Goal: Task Accomplishment & Management: Manage account settings

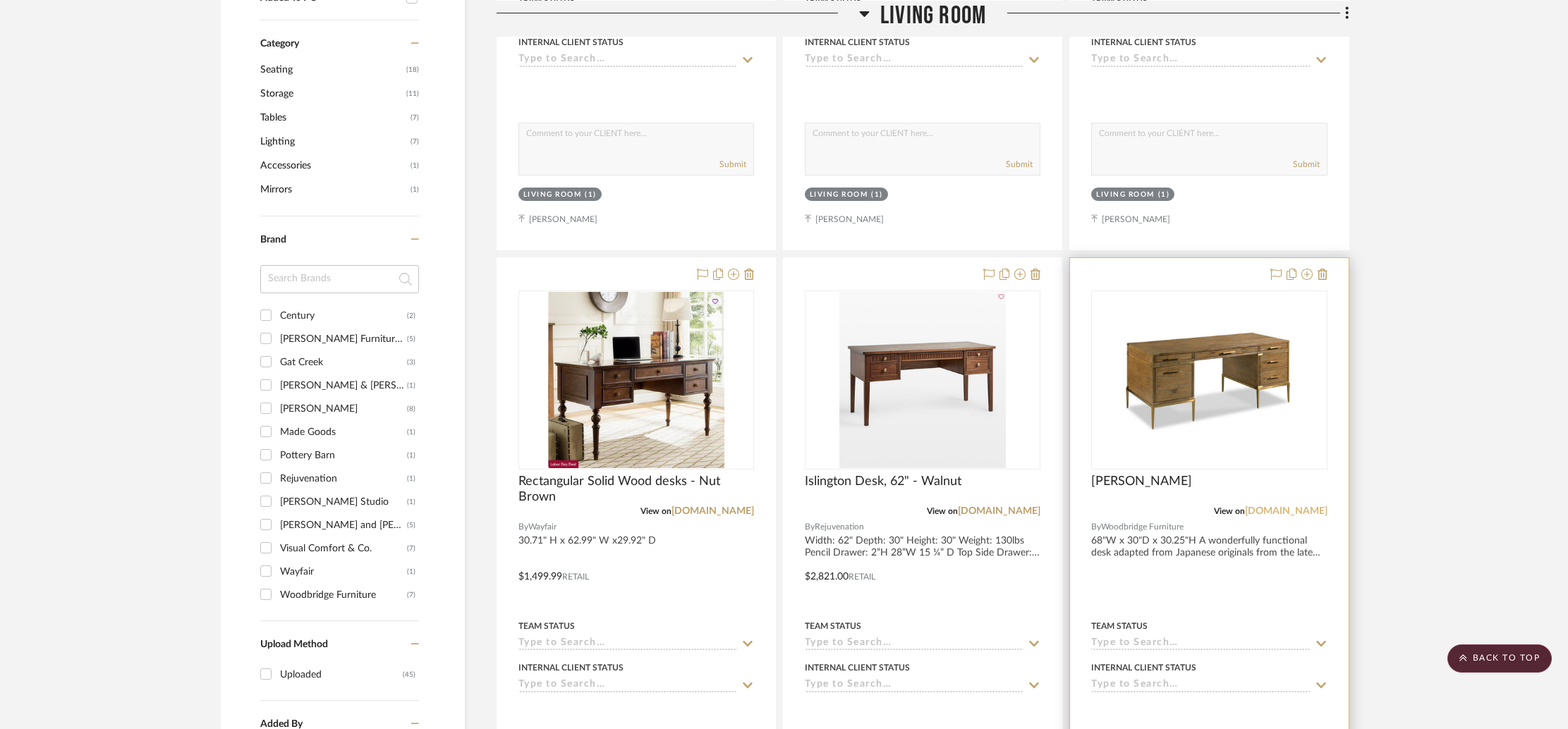
scroll to position [752, 0]
click at [1260, 508] on link "[DOMAIN_NAME]" at bounding box center [1285, 512] width 83 height 10
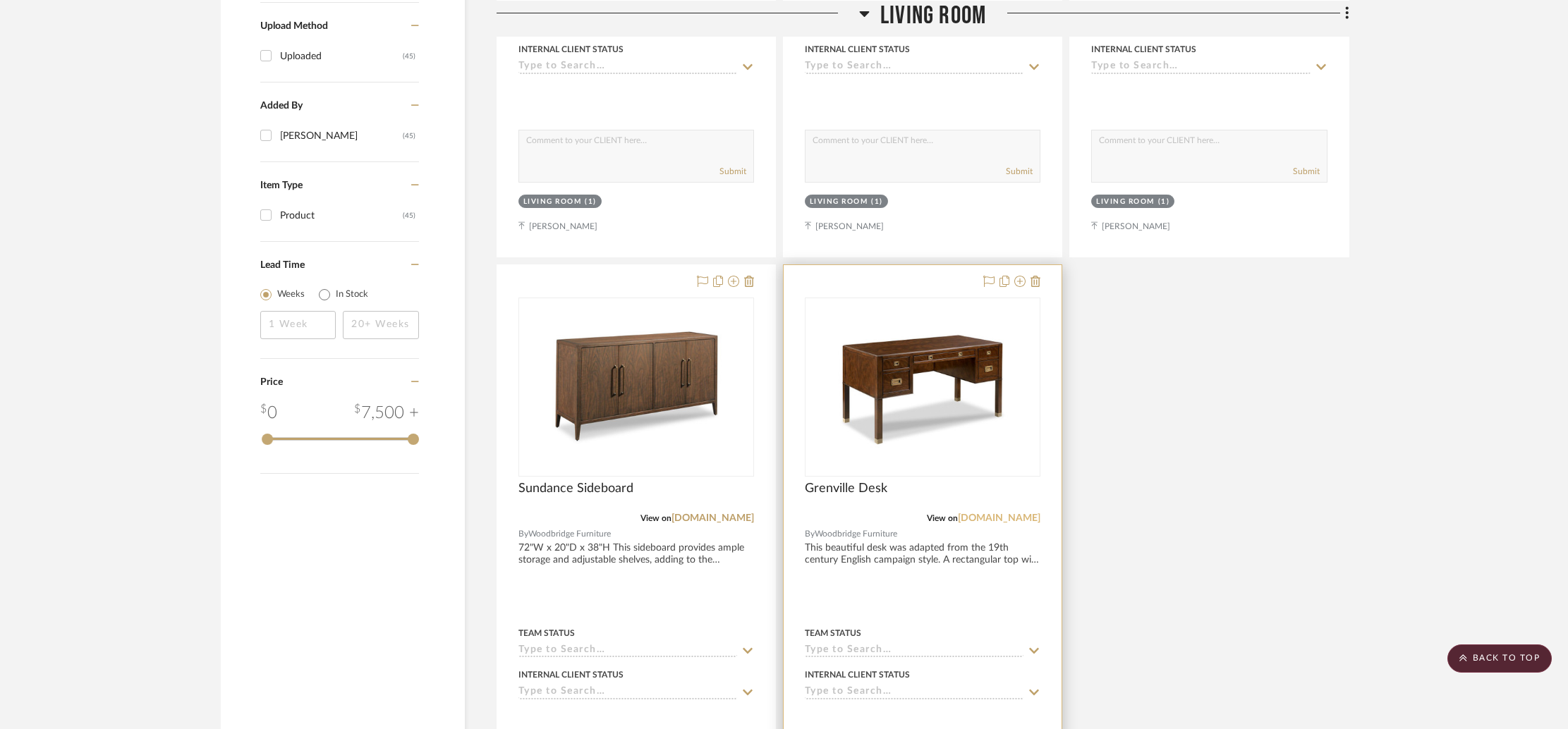
scroll to position [1372, 0]
click at [985, 515] on link "[DOMAIN_NAME]" at bounding box center [999, 517] width 83 height 10
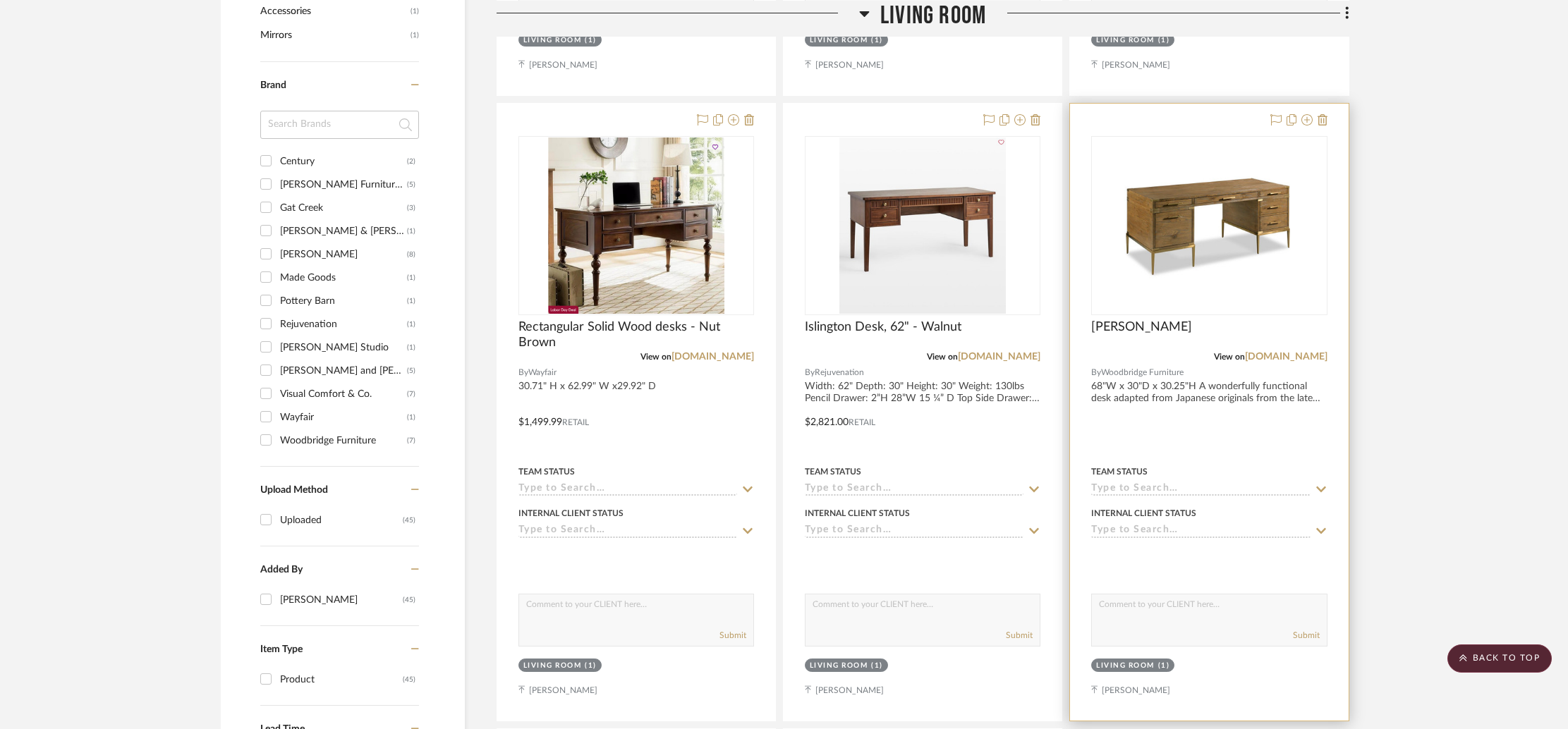
scroll to position [906, 0]
click at [1277, 356] on link "[DOMAIN_NAME]" at bounding box center [1285, 358] width 83 height 10
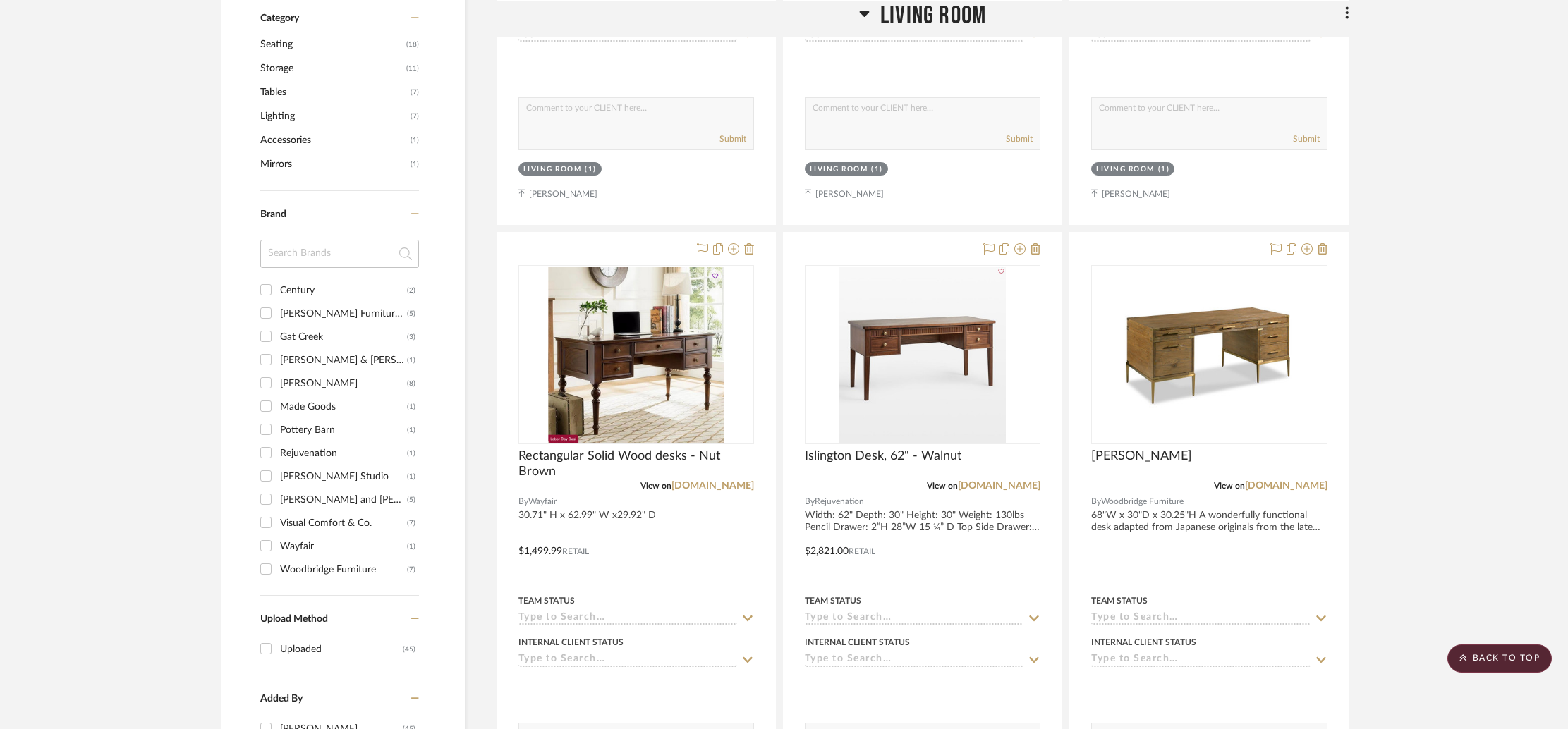
scroll to position [142, 0]
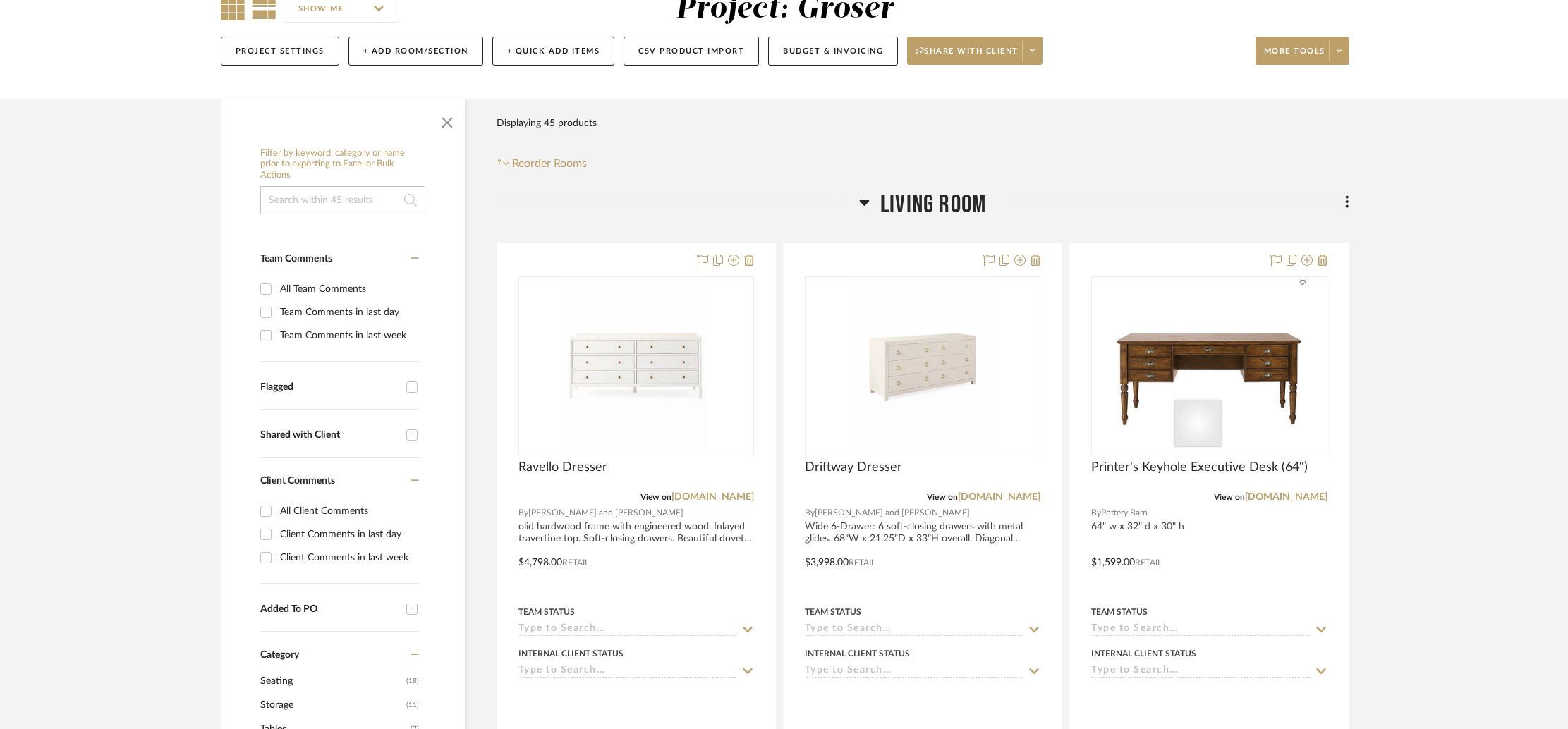
click at [231, 12] on icon at bounding box center [233, 8] width 24 height 24
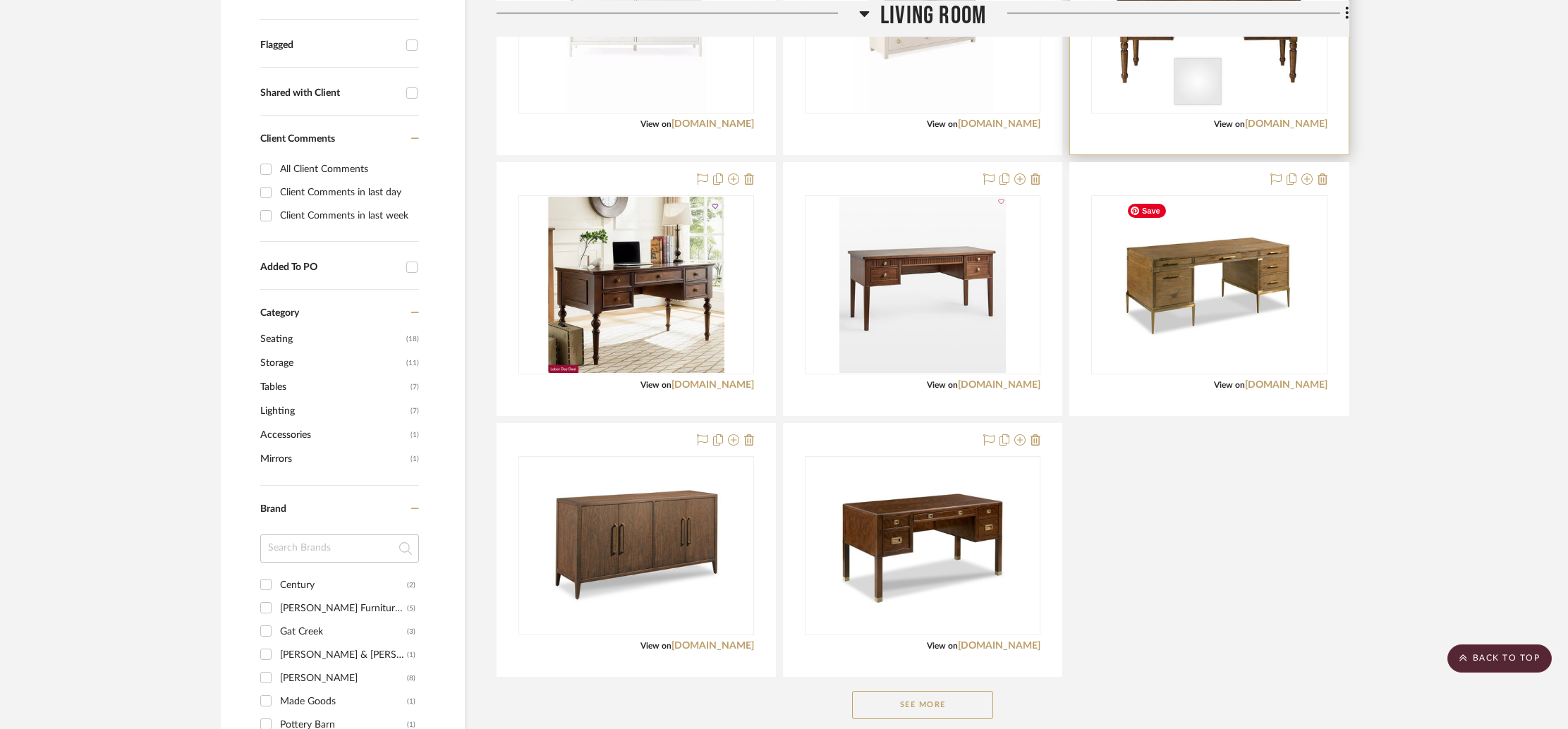
scroll to position [565, 0]
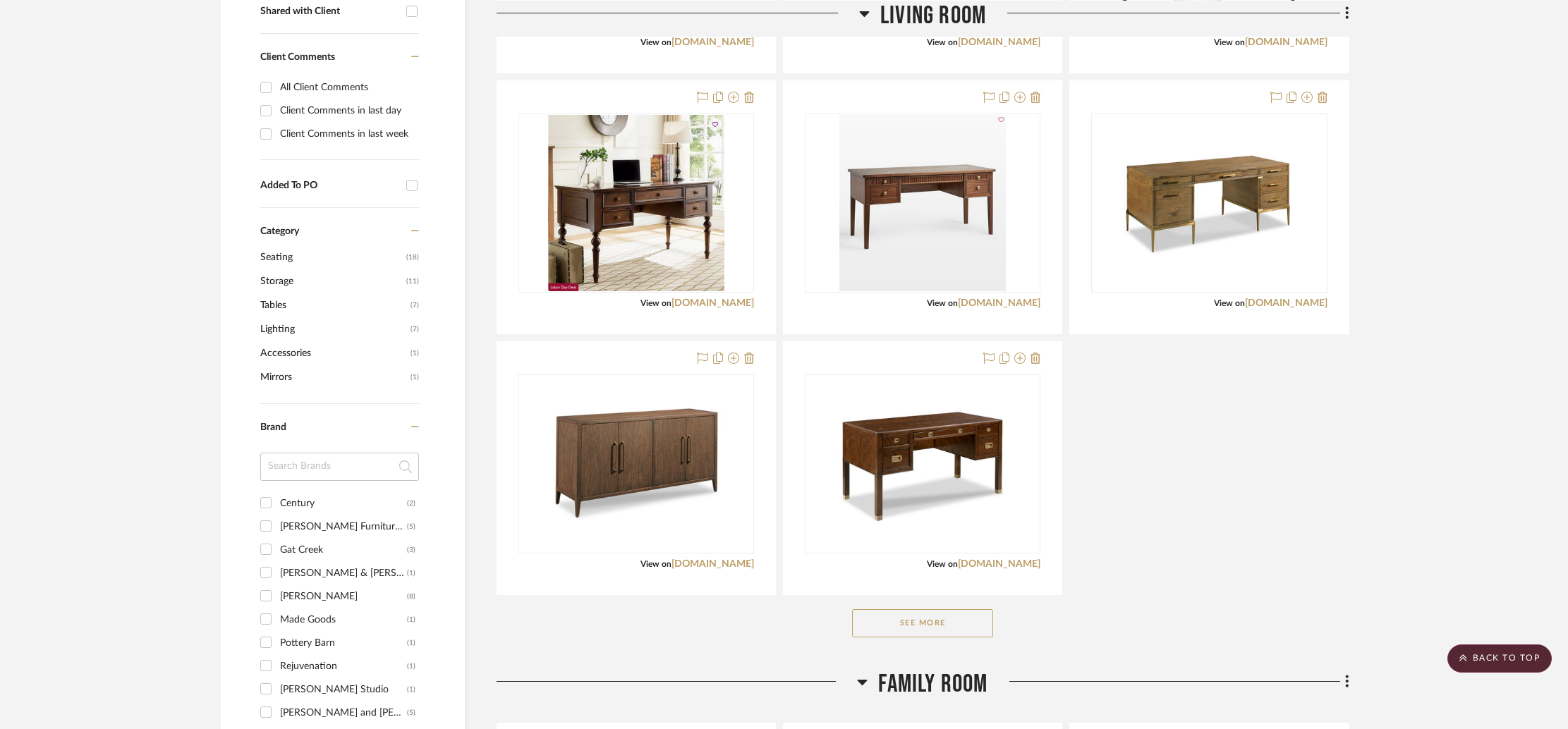
click at [954, 619] on button "See More" at bounding box center [922, 623] width 141 height 28
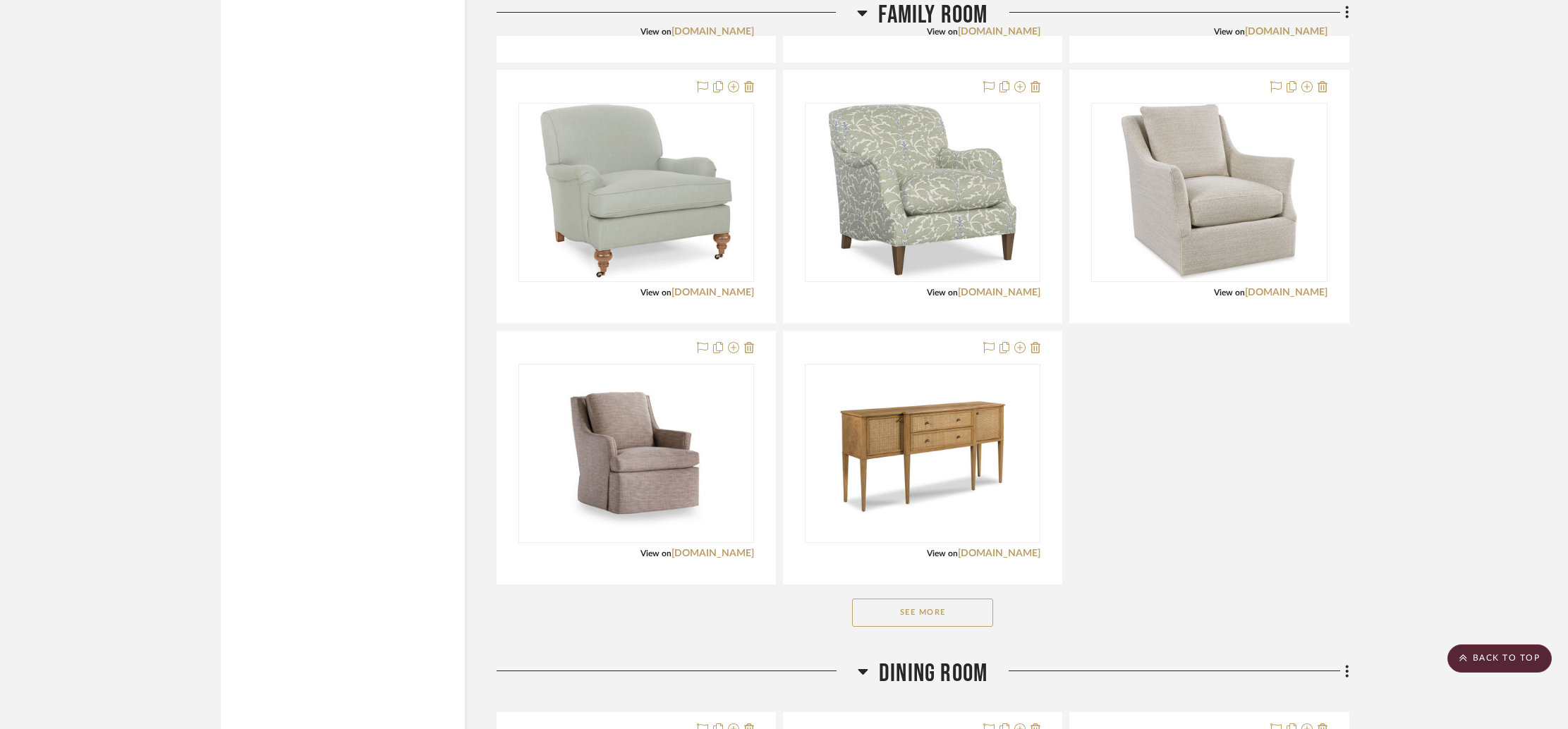
scroll to position [2260, 0]
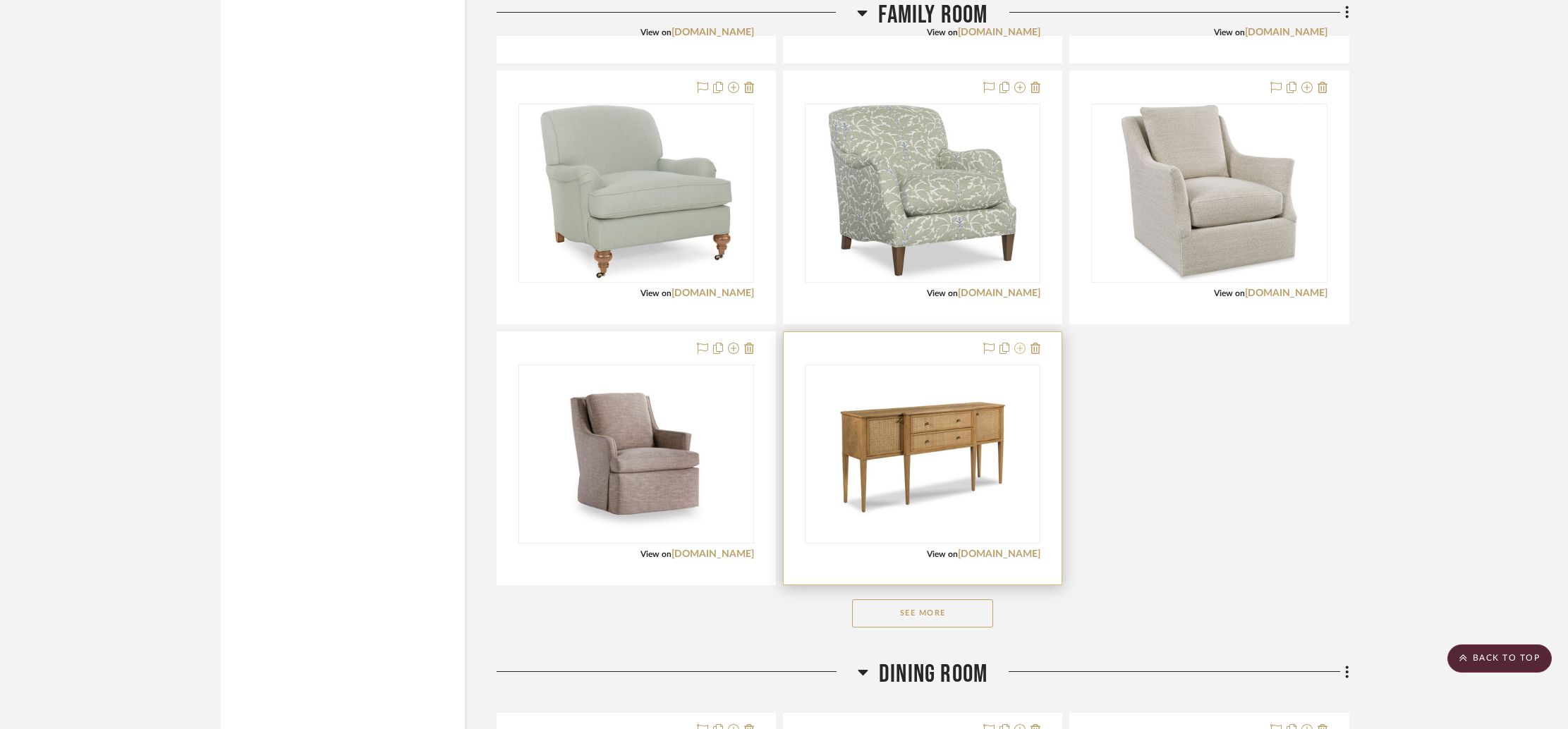
click at [1017, 349] on icon at bounding box center [1020, 348] width 12 height 12
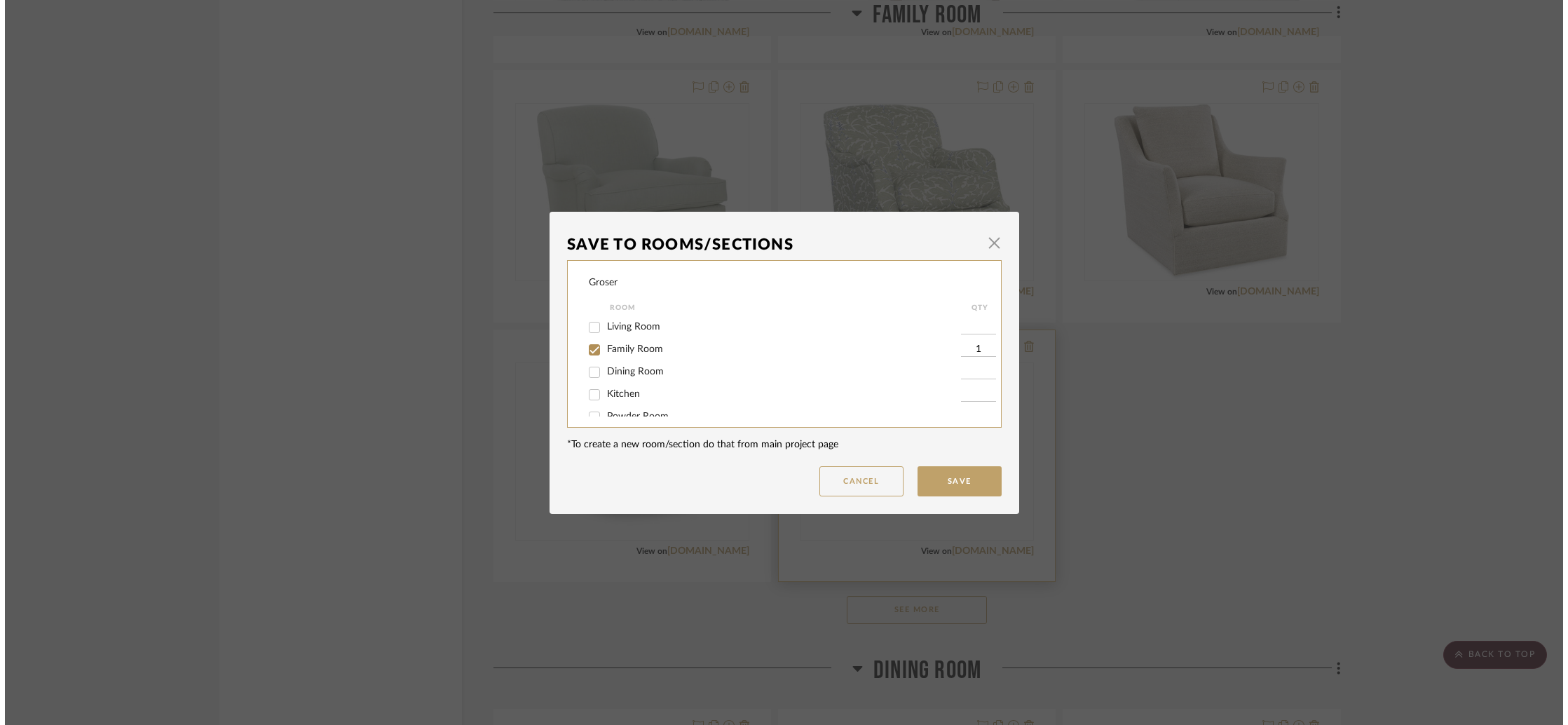
scroll to position [0, 0]
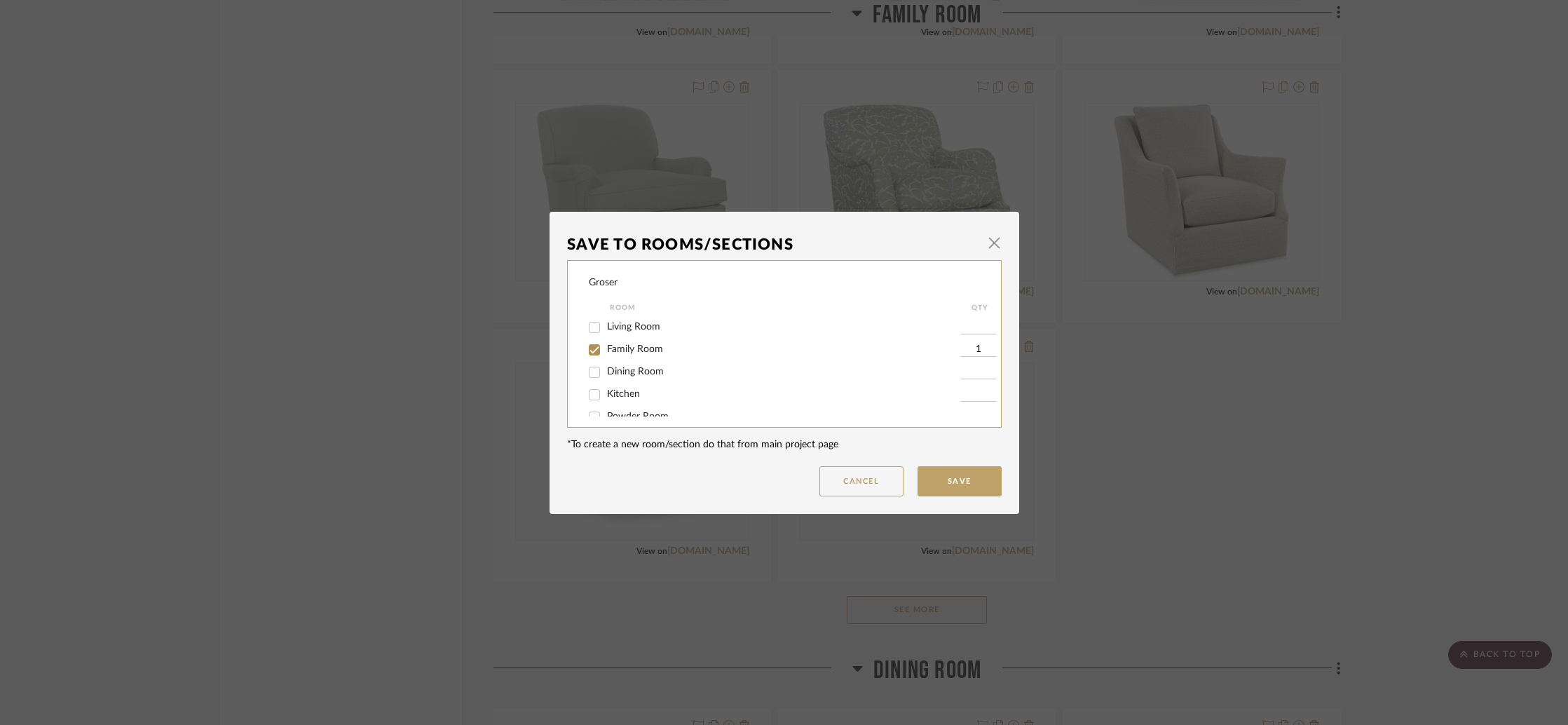
click at [631, 331] on span "Living Room" at bounding box center [634, 326] width 53 height 10
click at [605, 331] on input "Living Room" at bounding box center [594, 327] width 22 height 22
checkbox input "true"
type input "1"
click at [632, 350] on span "Family Room" at bounding box center [635, 349] width 56 height 10
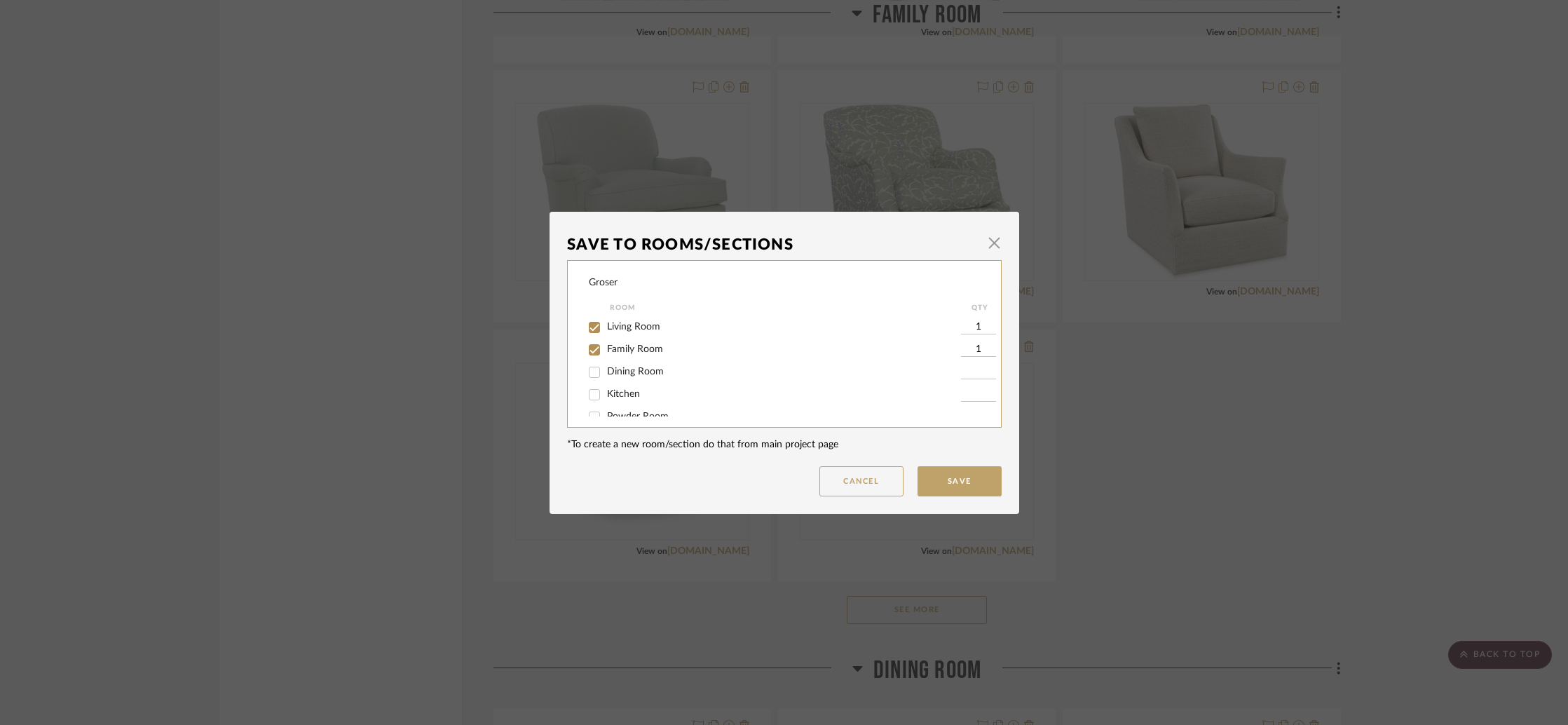
click at [605, 350] on input "Family Room" at bounding box center [594, 350] width 22 height 22
checkbox input "false"
click at [936, 472] on button "Save" at bounding box center [959, 481] width 84 height 30
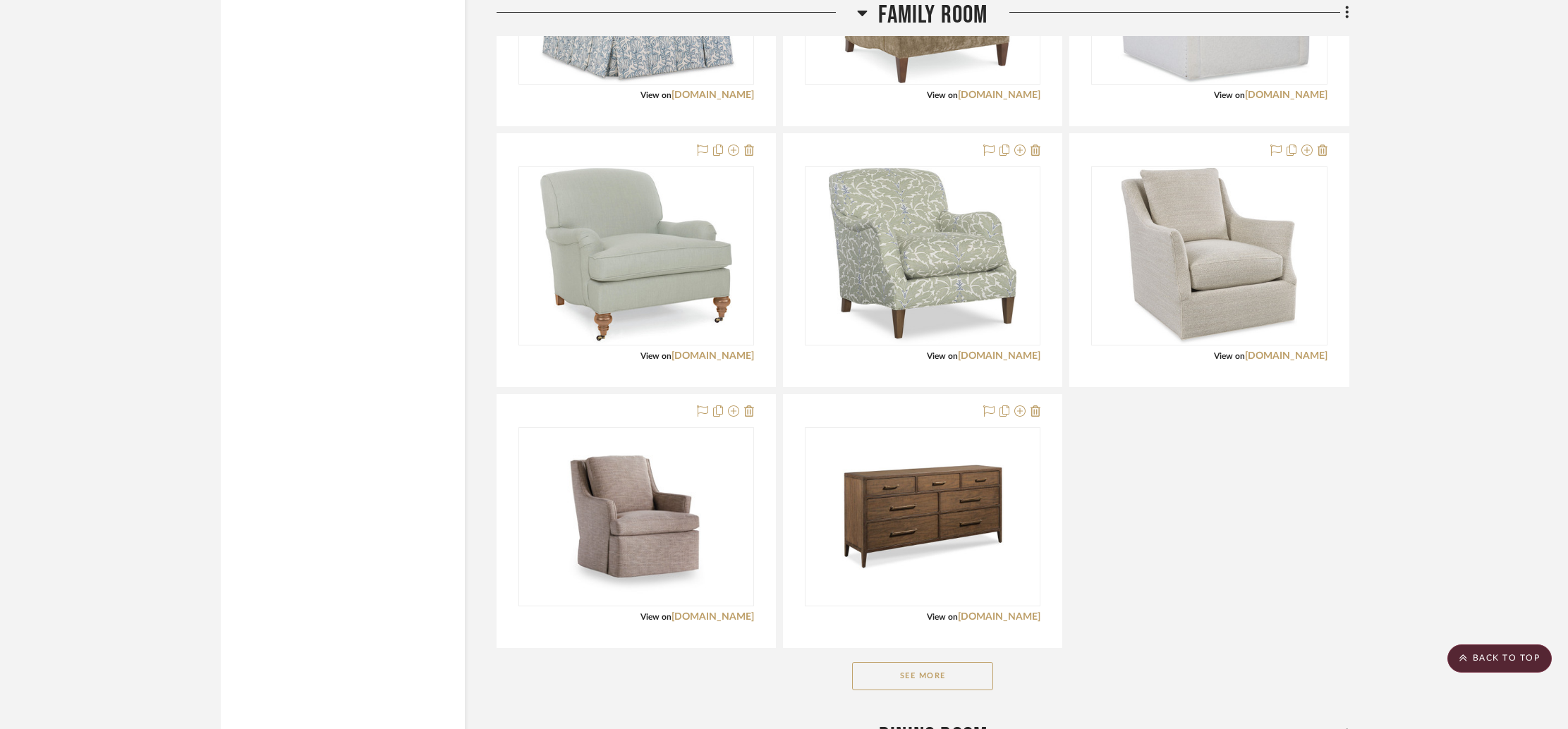
scroll to position [2512, 0]
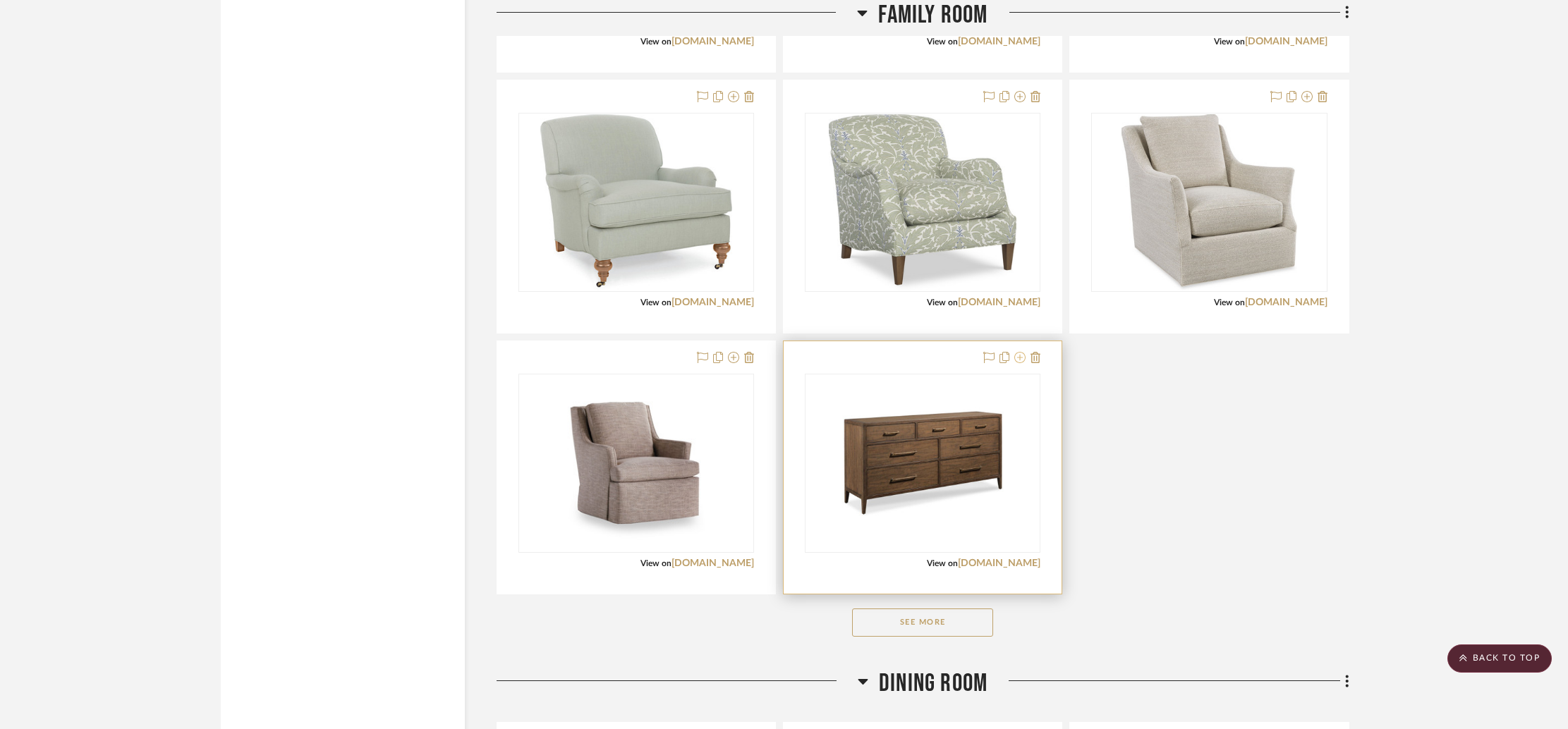
click at [1021, 357] on icon at bounding box center [1020, 357] width 12 height 12
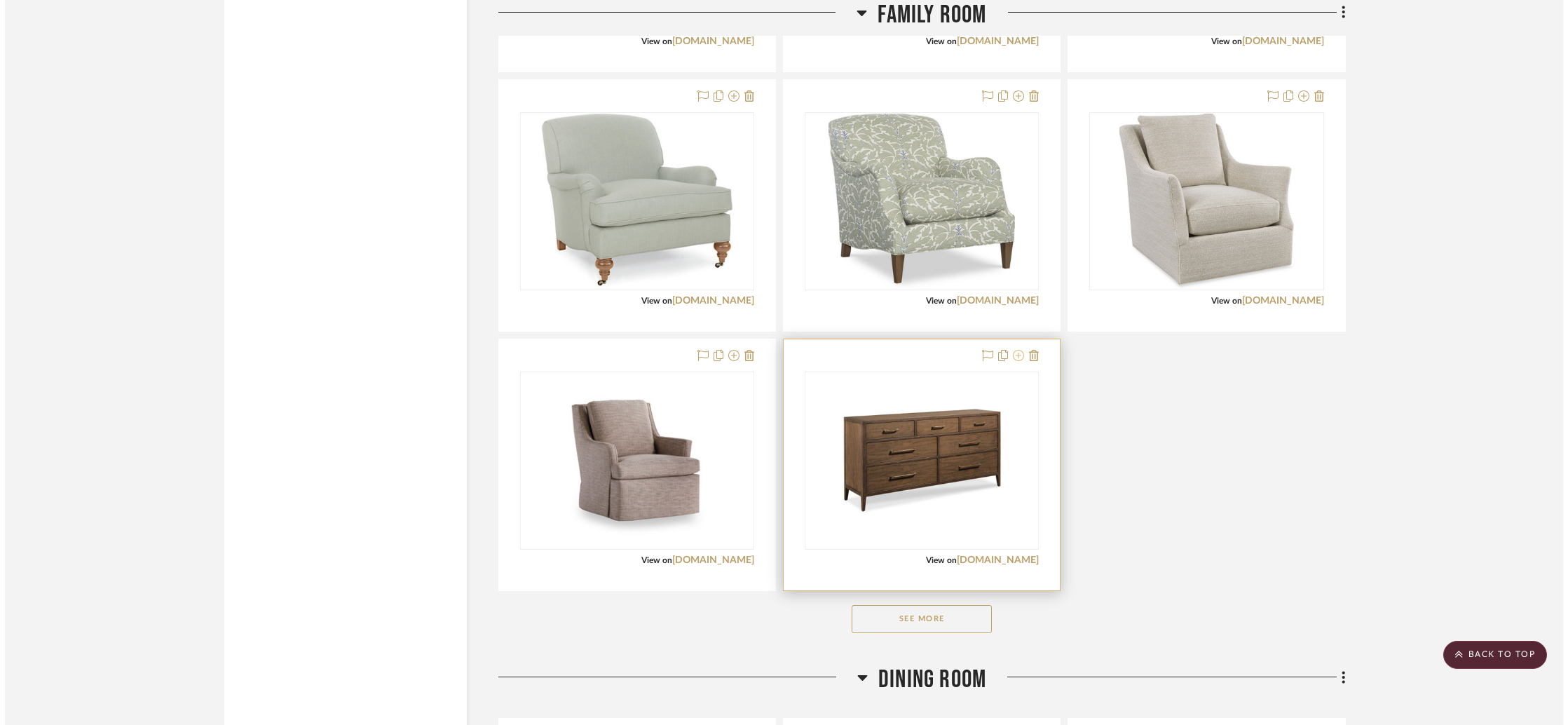
scroll to position [0, 0]
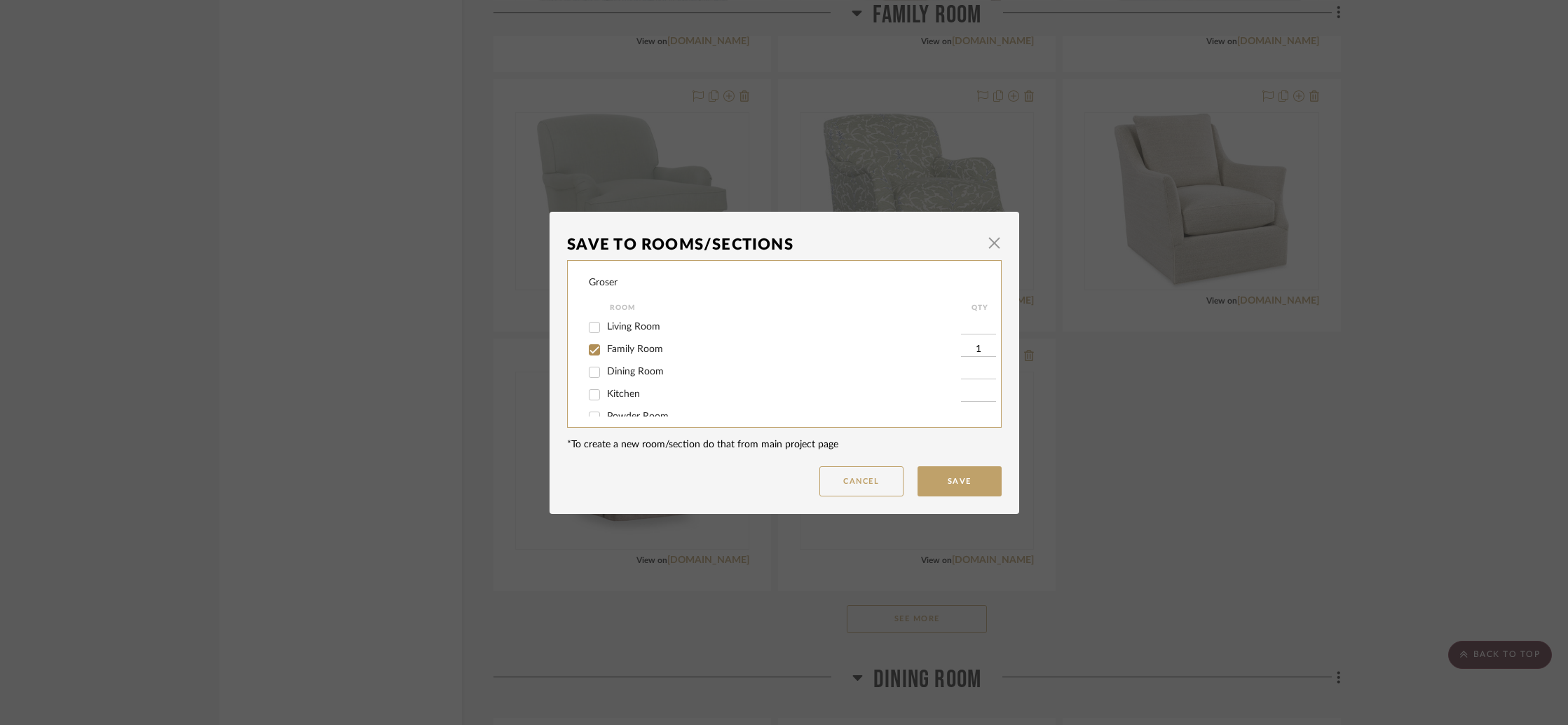
click at [639, 326] on span "Living Room" at bounding box center [634, 326] width 53 height 10
click at [605, 326] on input "Living Room" at bounding box center [594, 327] width 22 height 22
checkbox input "true"
type input "1"
click at [621, 348] on span "Family Room" at bounding box center [635, 349] width 56 height 10
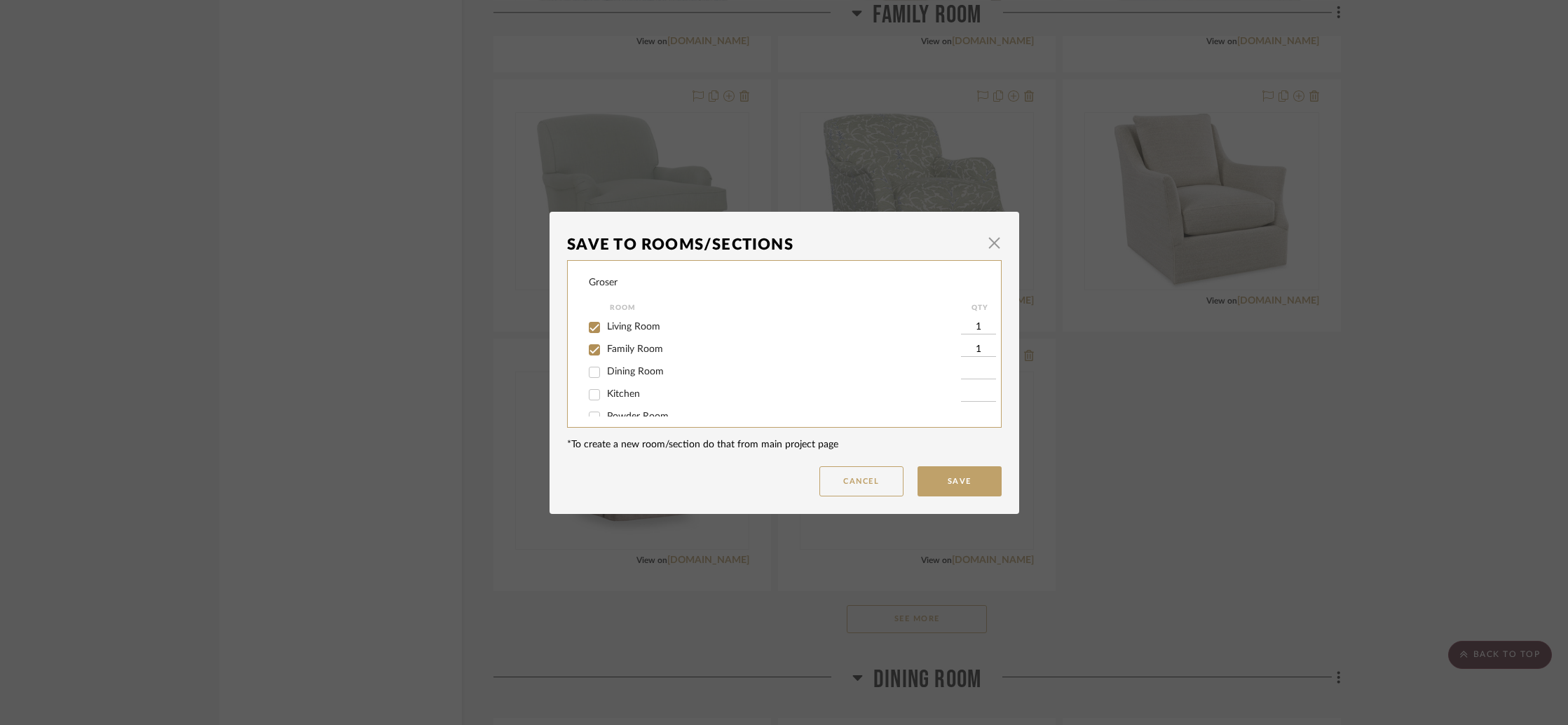
click at [605, 348] on input "Family Room" at bounding box center [594, 350] width 22 height 22
checkbox input "false"
click at [939, 474] on button "Save" at bounding box center [959, 481] width 84 height 30
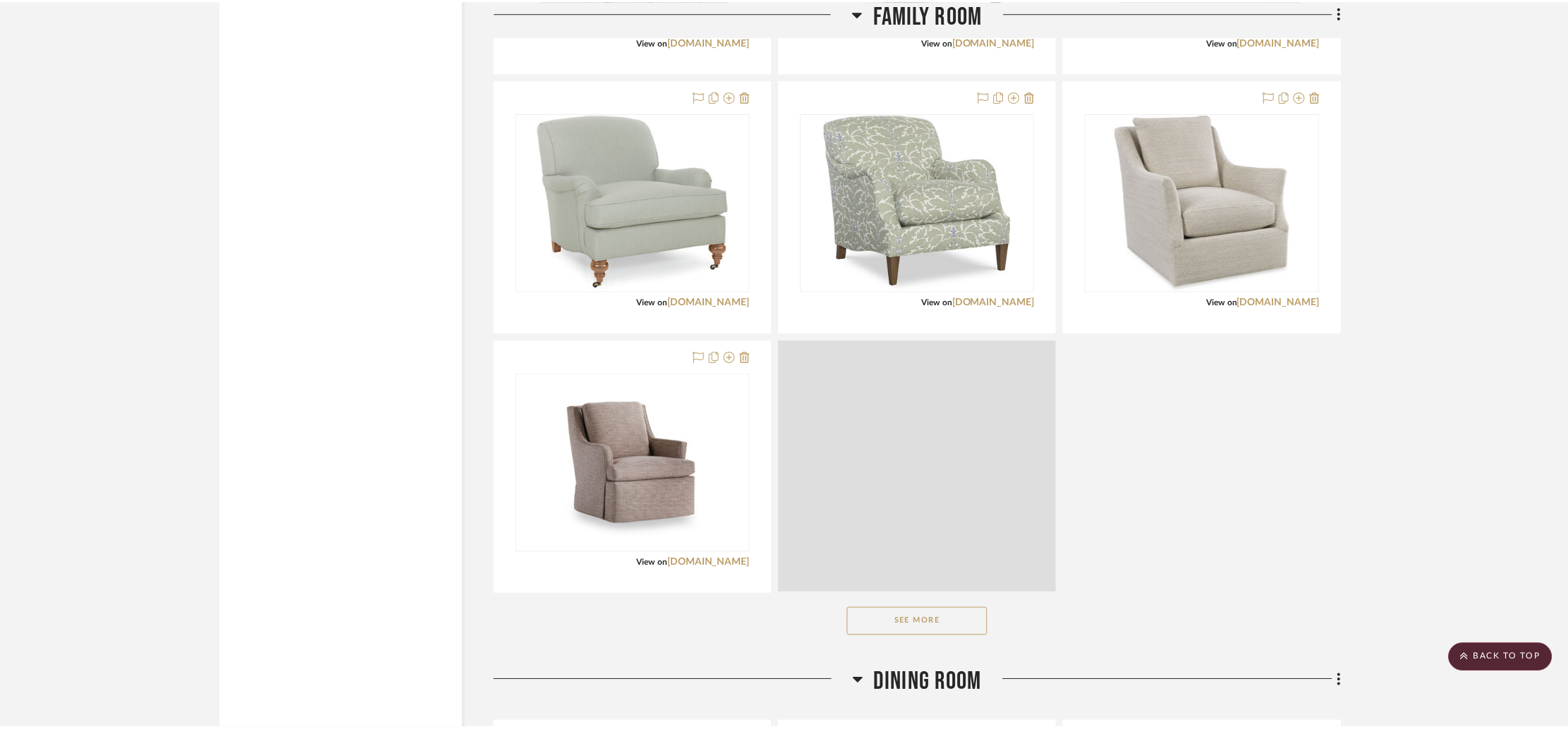
scroll to position [2512, 0]
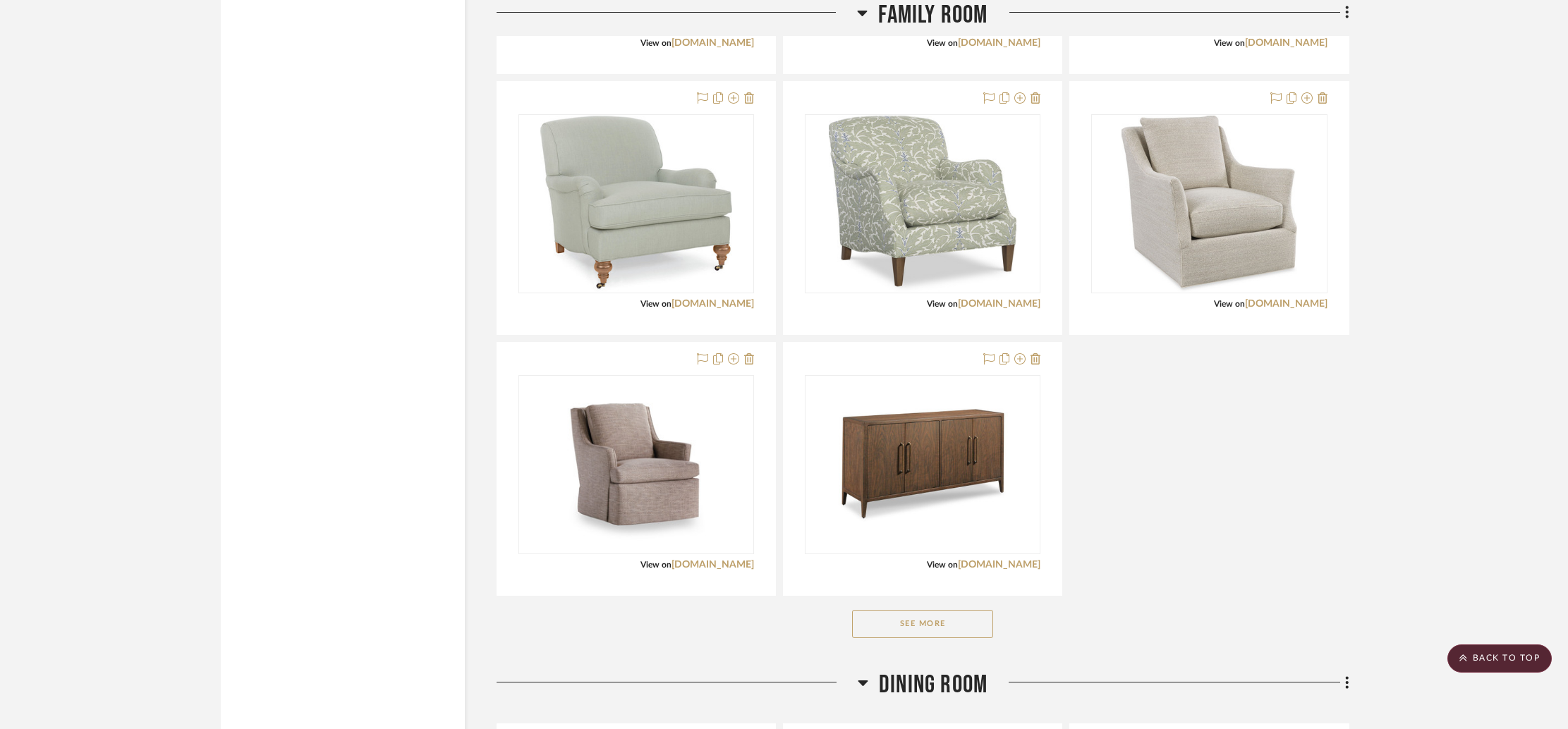
click at [1190, 513] on div "Abingdon 3750-05 View on [DOMAIN_NAME] By Unknown OUTSIDE: 30W x 39D x 35H INSI…" at bounding box center [923, 207] width 853 height 776
click at [1019, 357] on icon at bounding box center [1020, 358] width 12 height 12
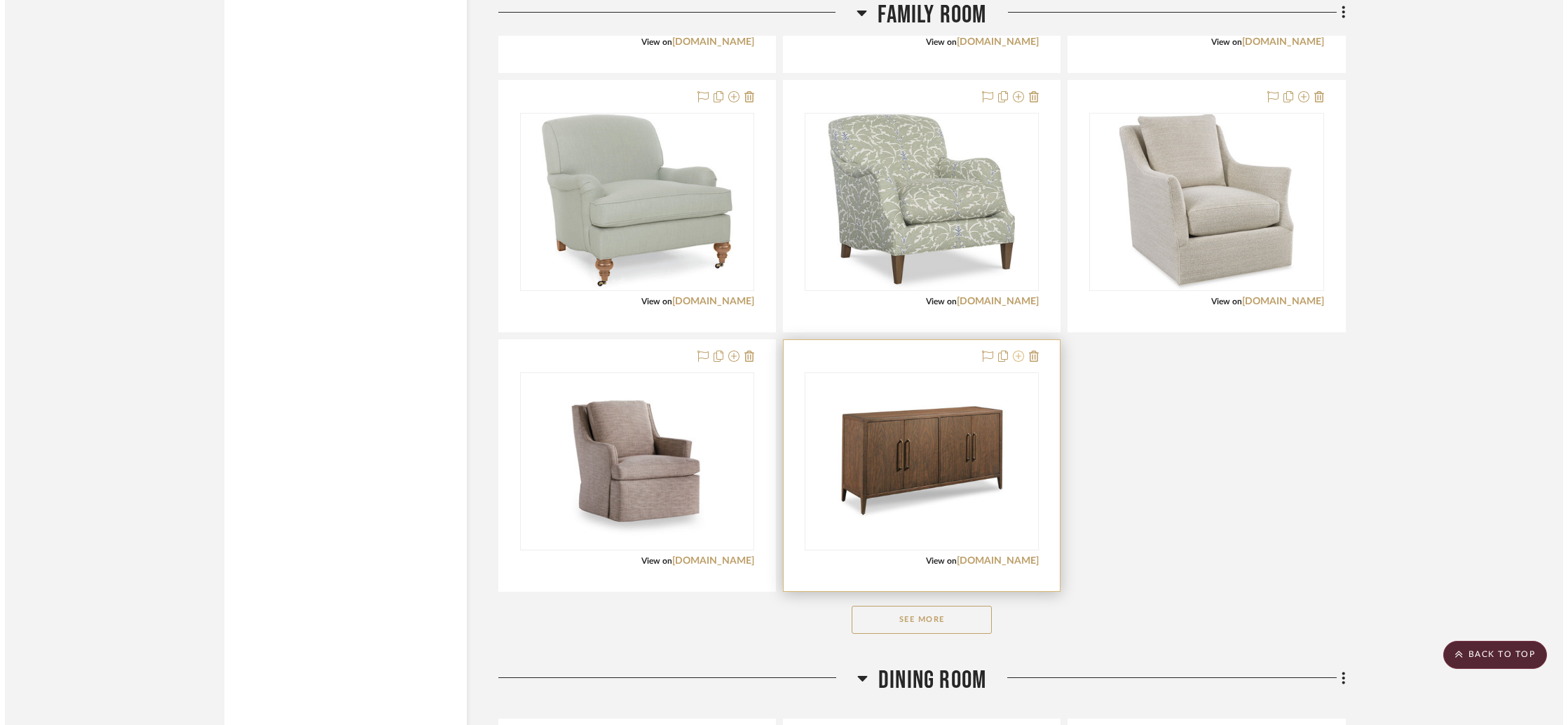
scroll to position [0, 0]
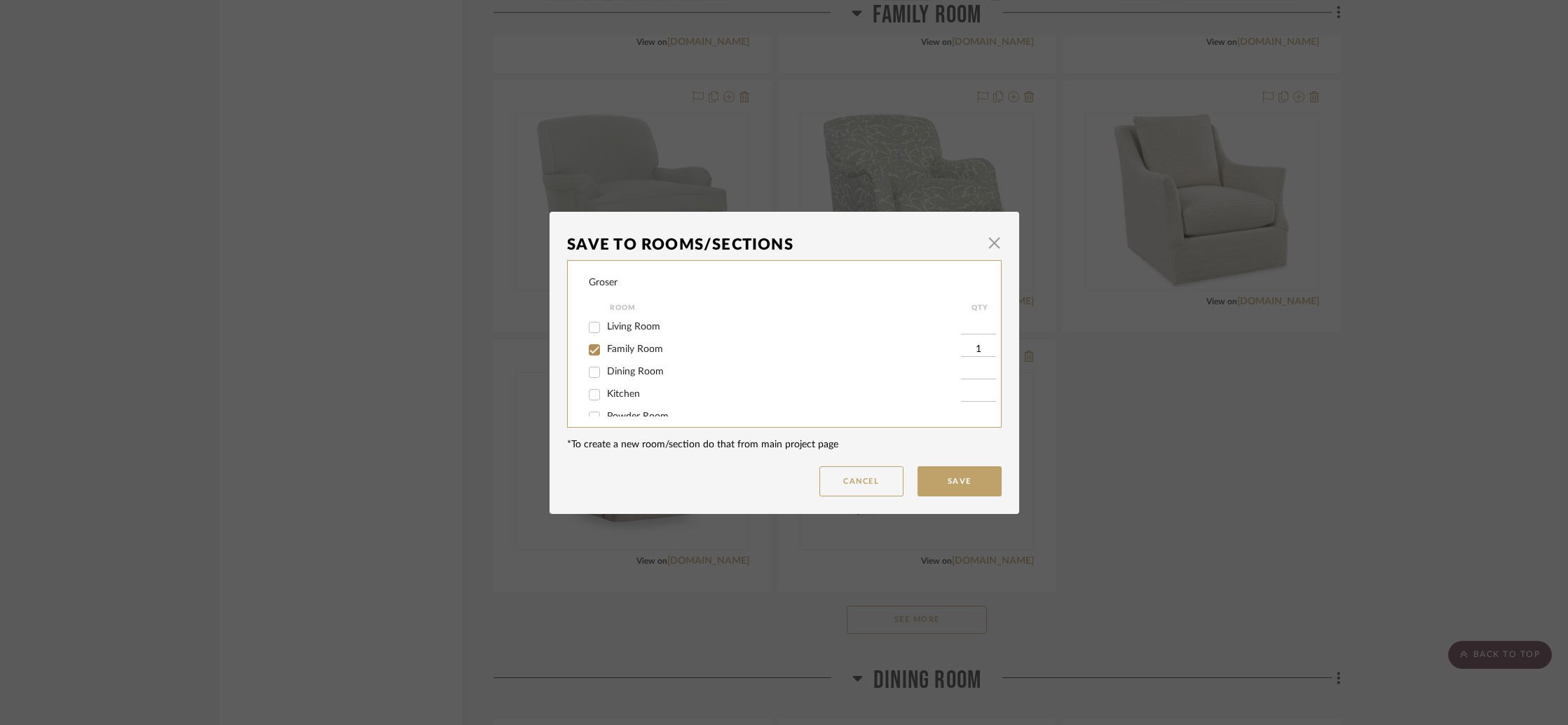
click at [634, 330] on span "Living Room" at bounding box center [634, 326] width 53 height 10
click at [605, 330] on input "Living Room" at bounding box center [594, 327] width 22 height 22
checkbox input "true"
type input "1"
click at [644, 349] on span "Family Room" at bounding box center [635, 349] width 56 height 10
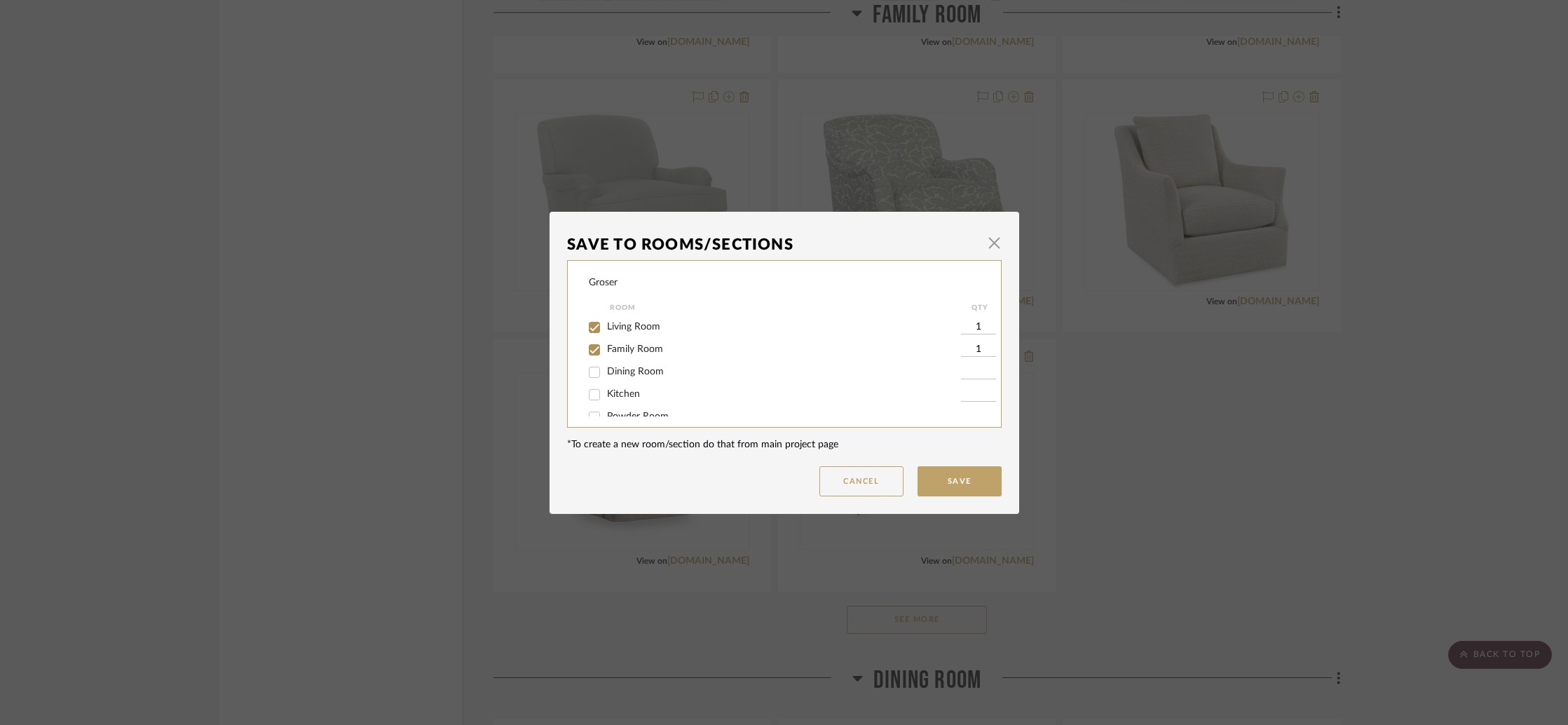
click at [605, 349] on input "Family Room" at bounding box center [594, 350] width 22 height 22
checkbox input "false"
click at [944, 476] on button "Save" at bounding box center [959, 481] width 84 height 30
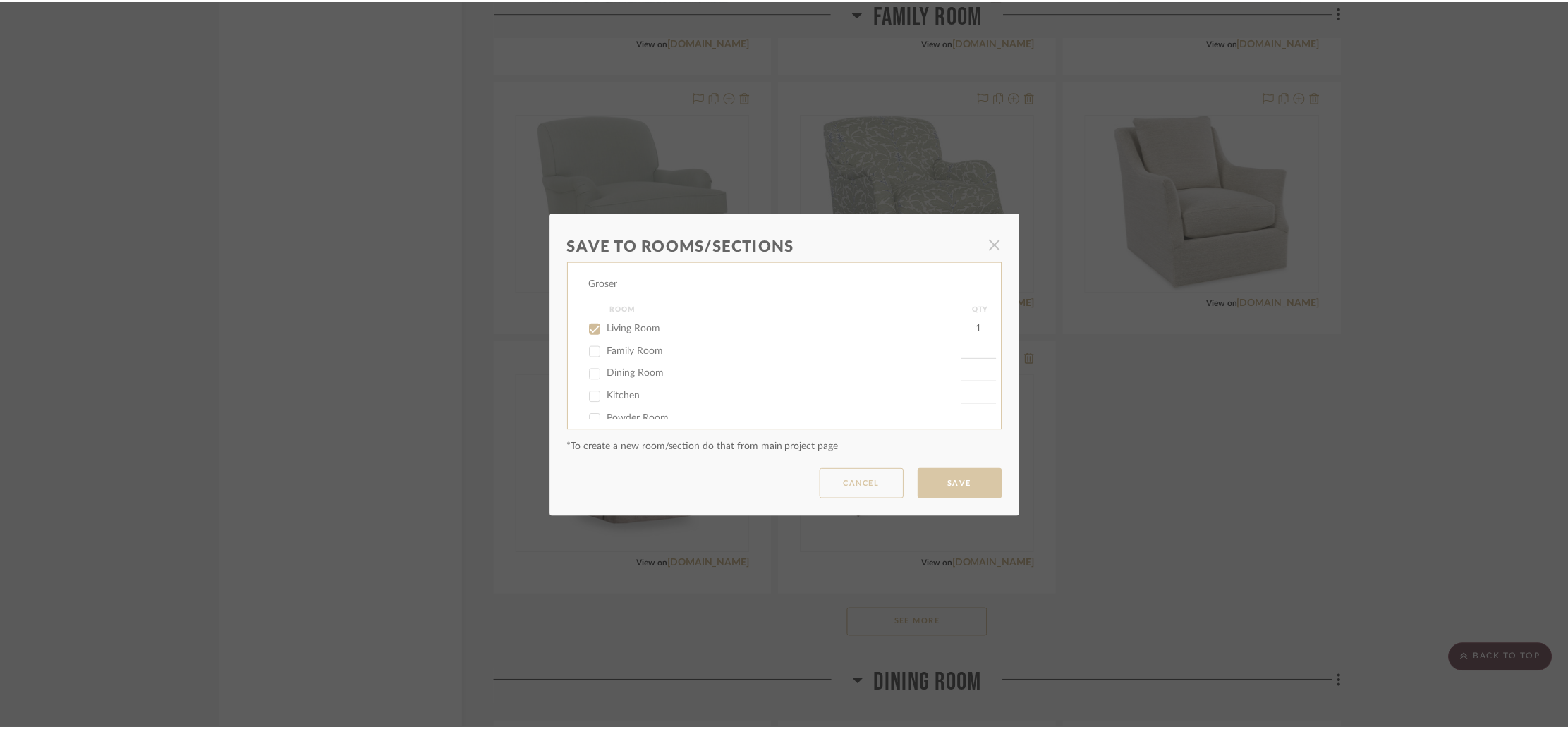
scroll to position [2511, 0]
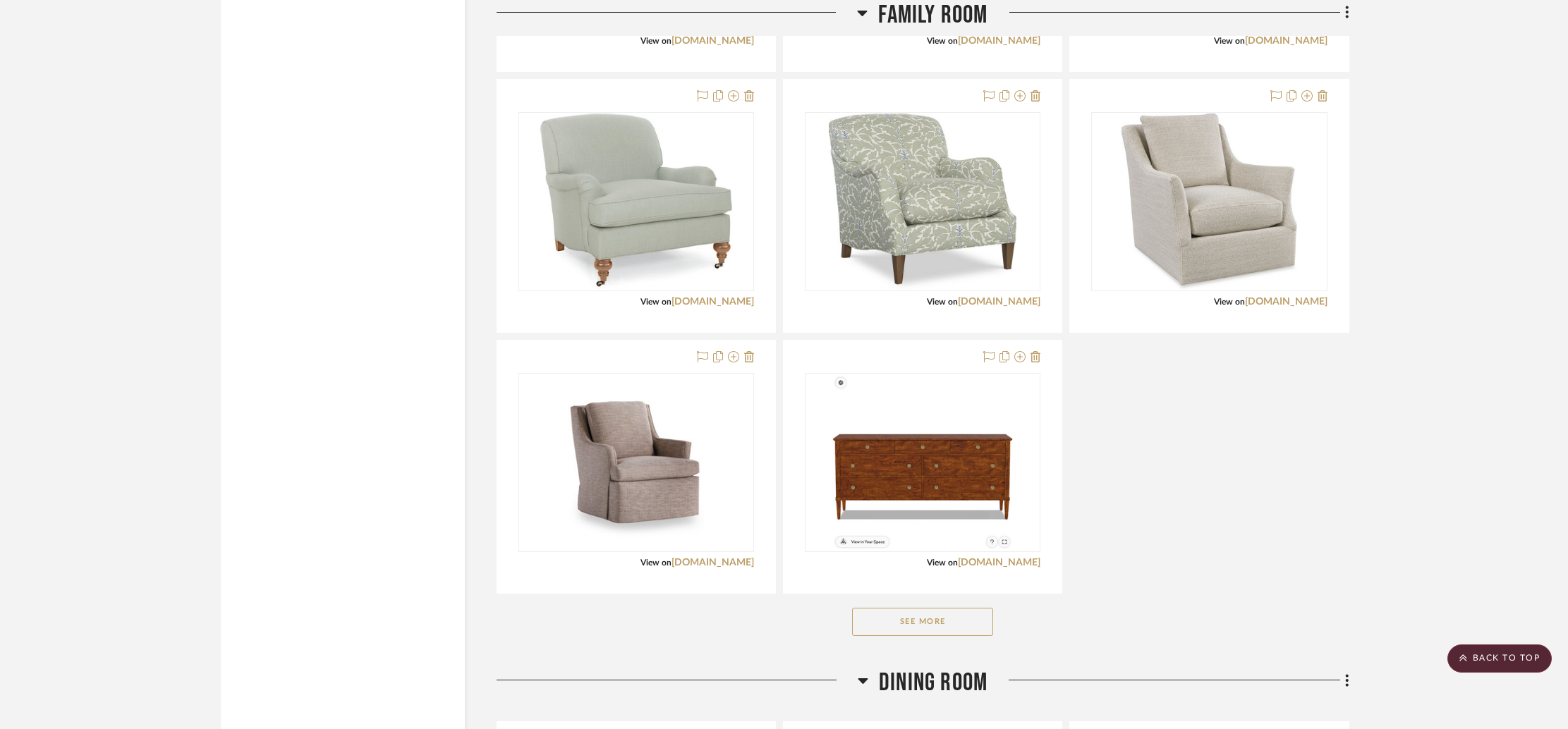
click at [959, 615] on button "See More" at bounding box center [922, 622] width 141 height 28
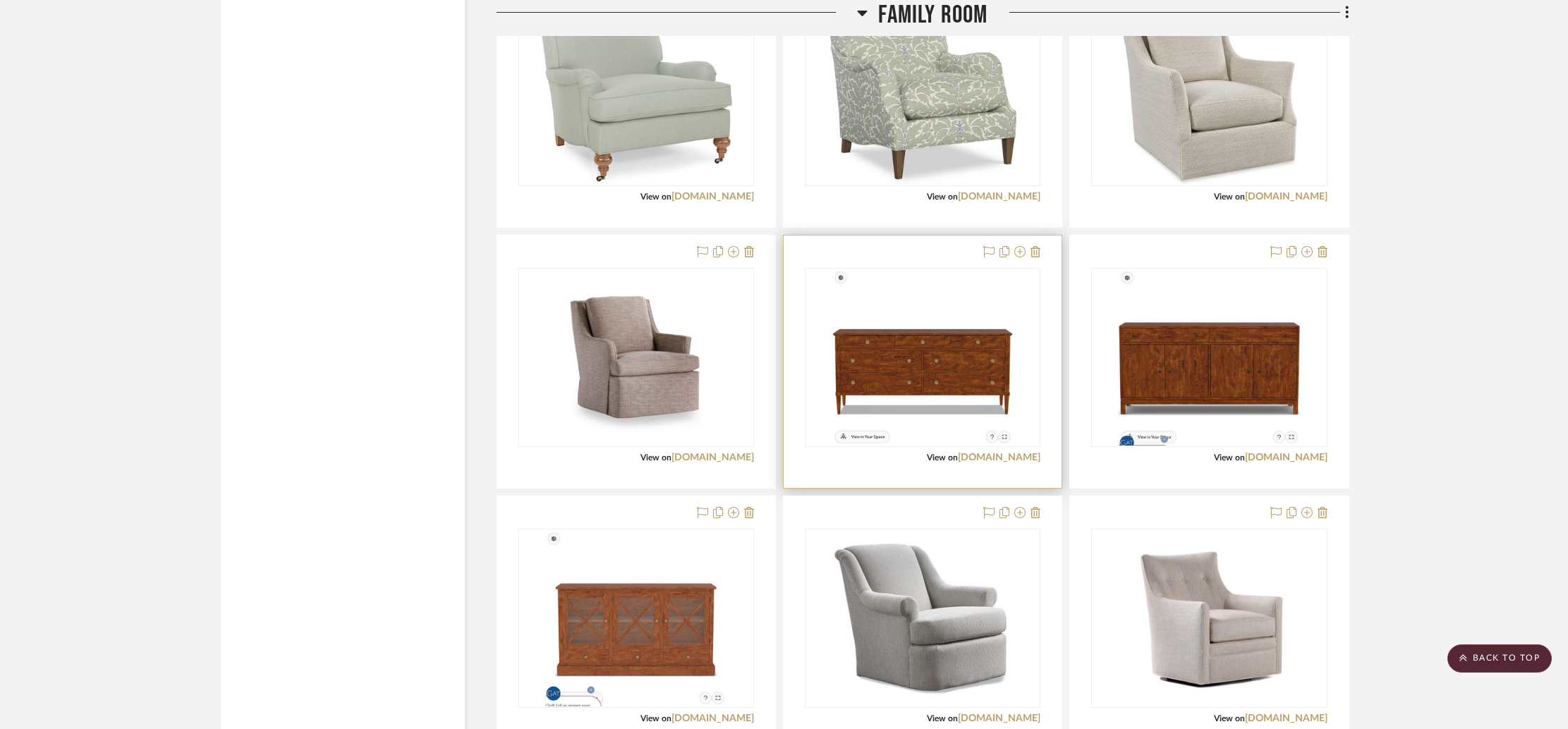
scroll to position [2618, 0]
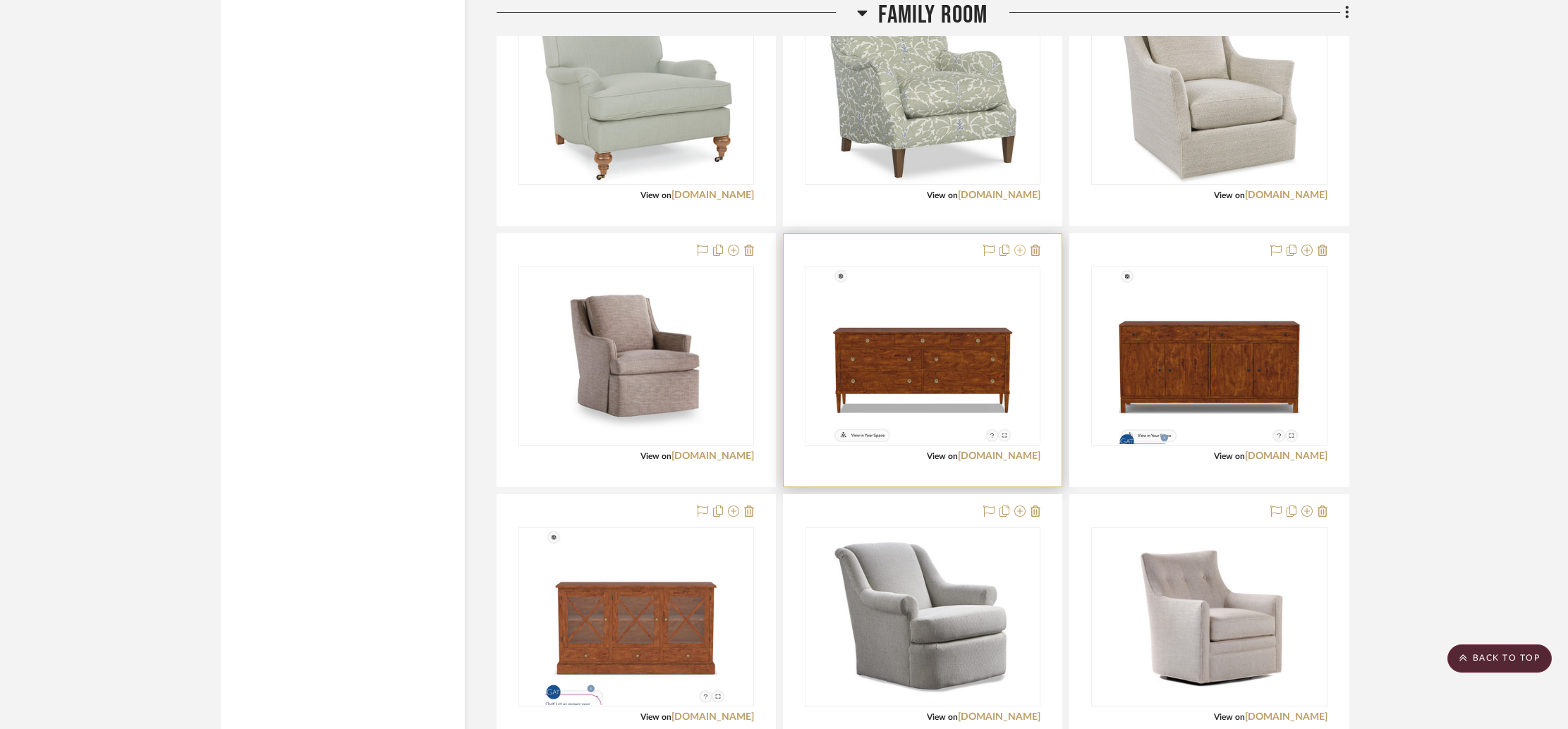
click at [1023, 252] on icon at bounding box center [1020, 251] width 12 height 12
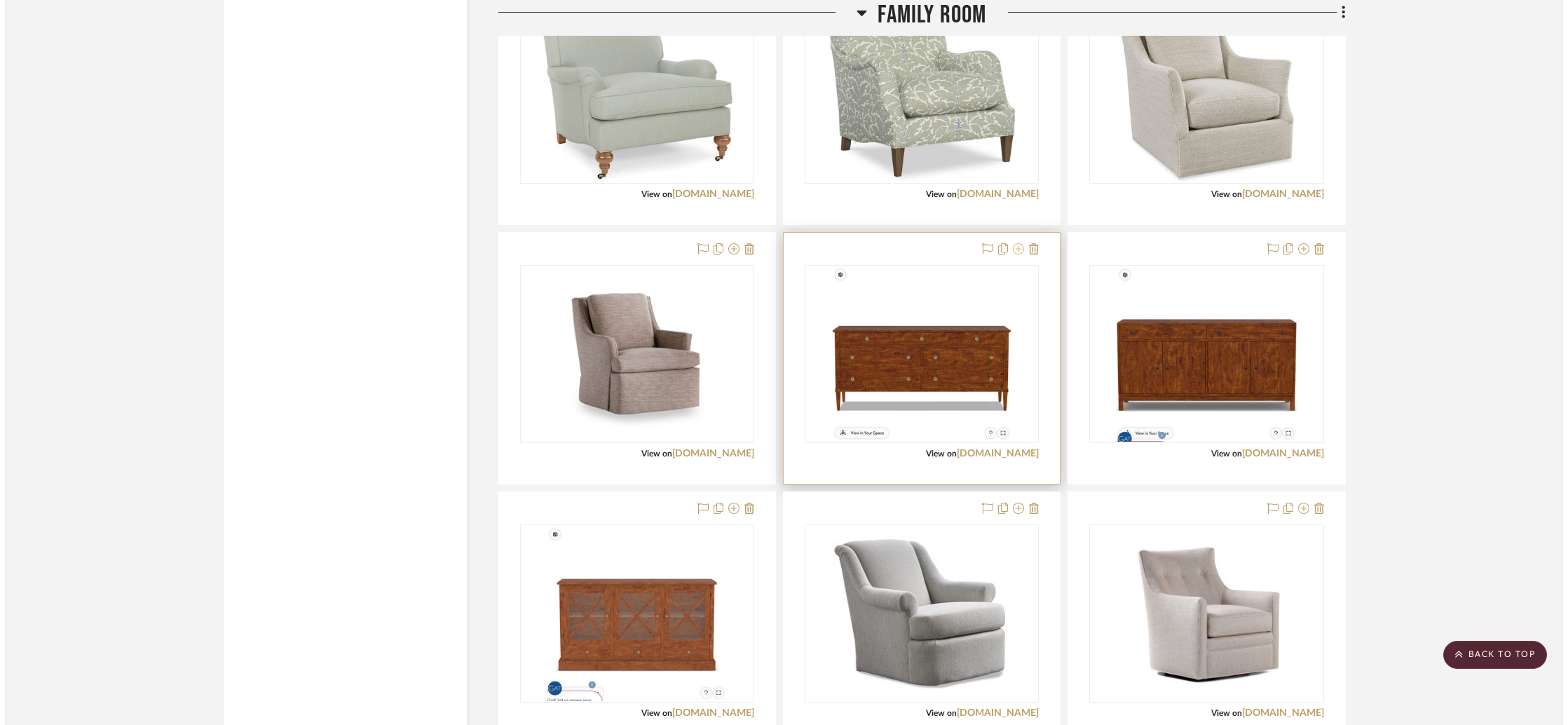
scroll to position [0, 0]
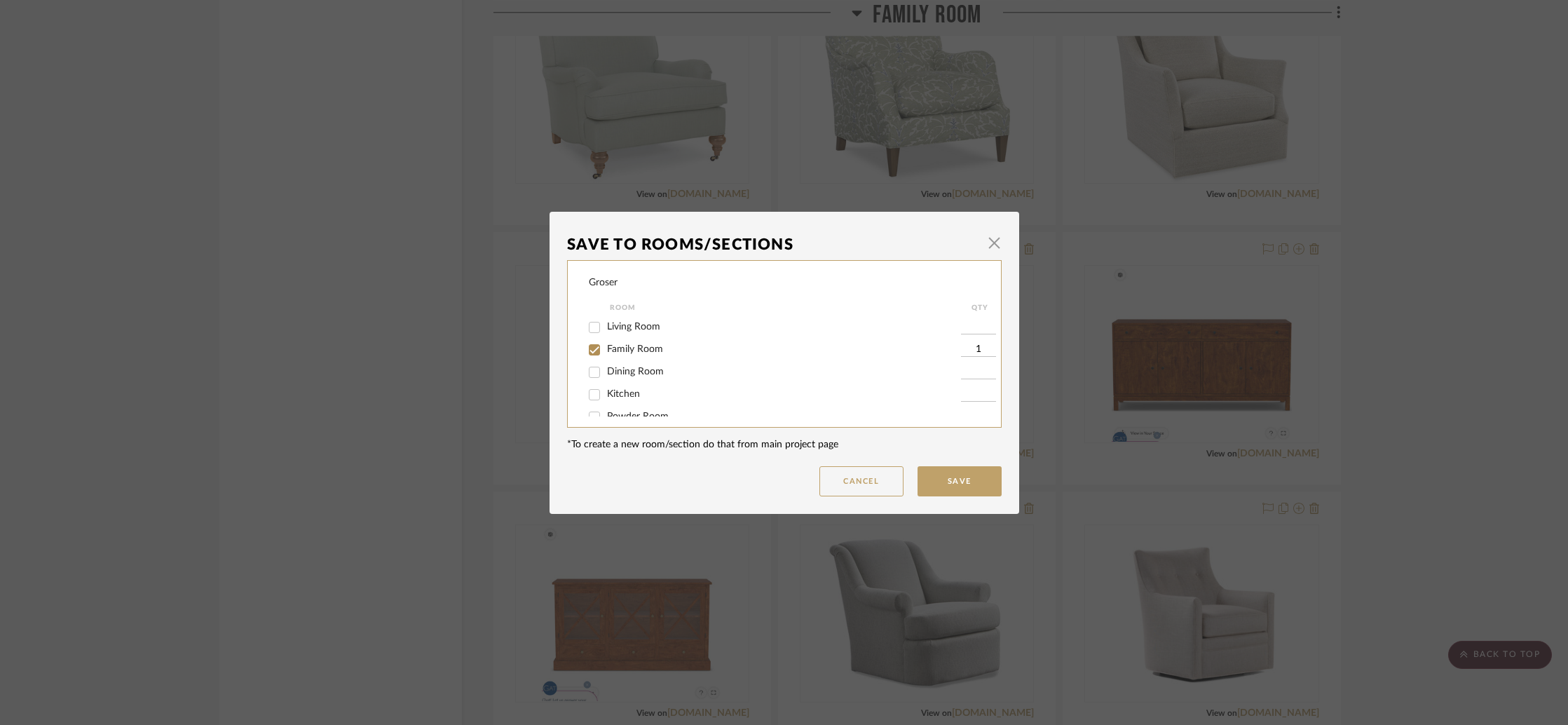
click at [615, 329] on span "Living Room" at bounding box center [634, 326] width 53 height 10
click at [605, 329] on input "Living Room" at bounding box center [594, 327] width 22 height 22
checkbox input "true"
type input "1"
click at [623, 354] on span "Family Room" at bounding box center [635, 349] width 56 height 10
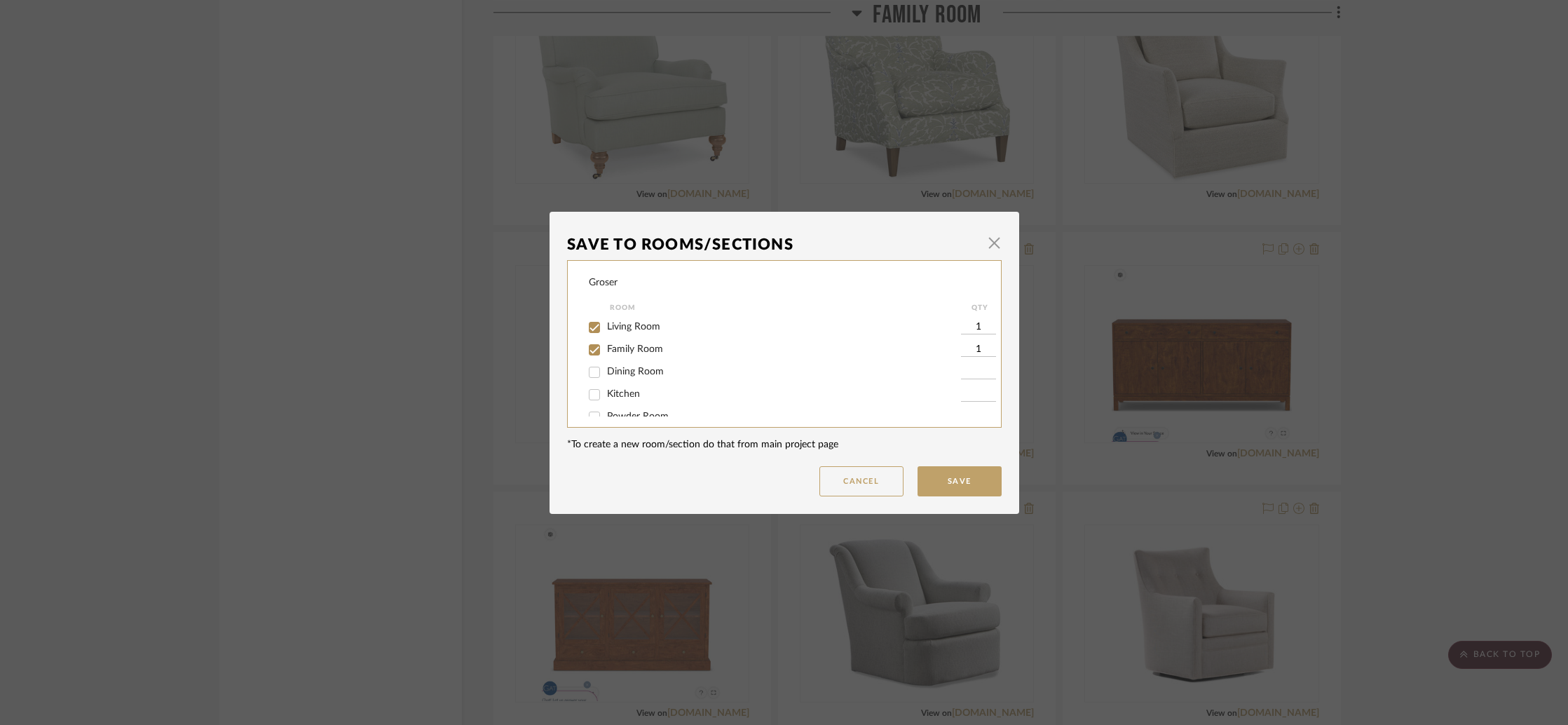
click at [605, 354] on input "Family Room" at bounding box center [594, 350] width 22 height 22
checkbox input "false"
click at [952, 480] on button "Save" at bounding box center [959, 481] width 84 height 30
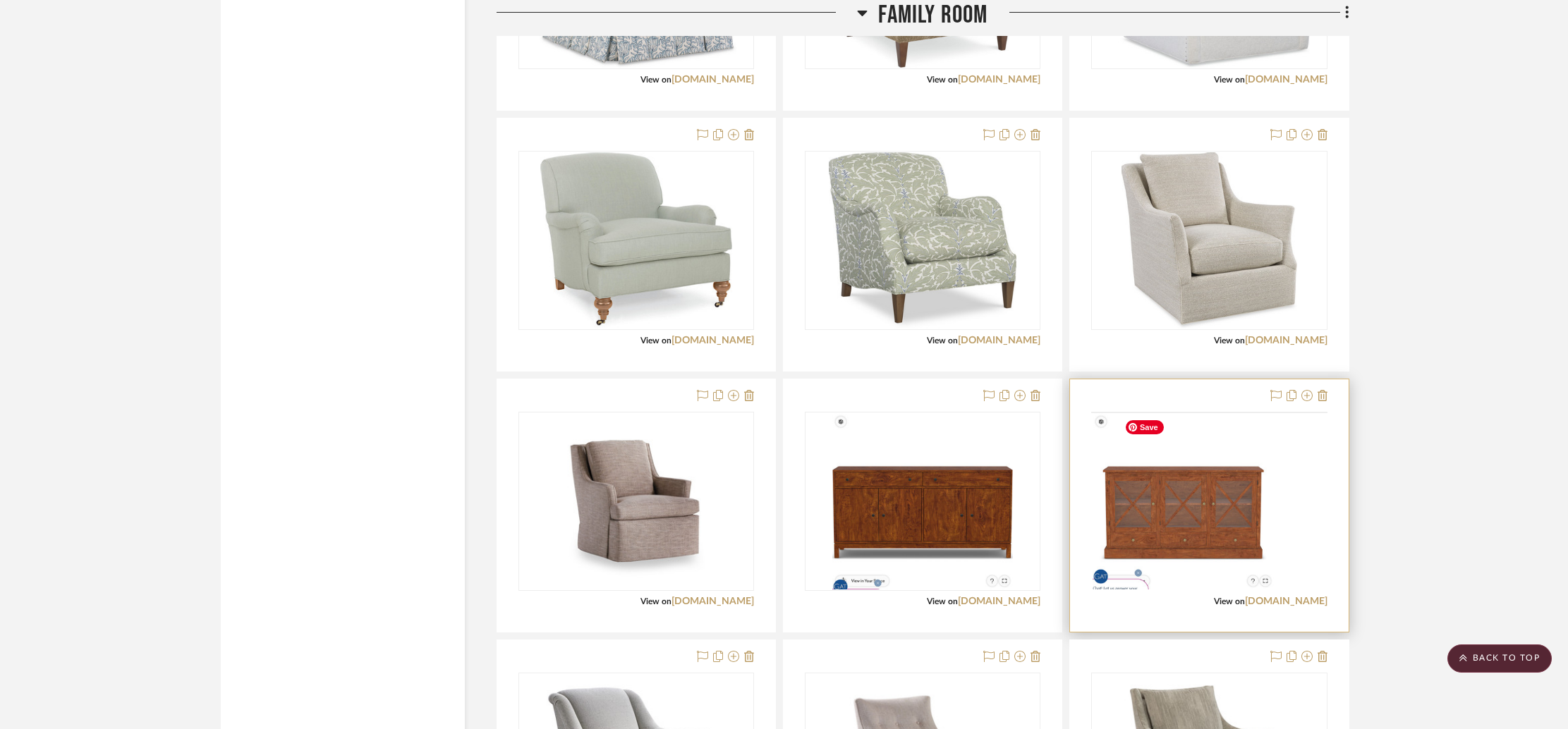
scroll to position [2762, 0]
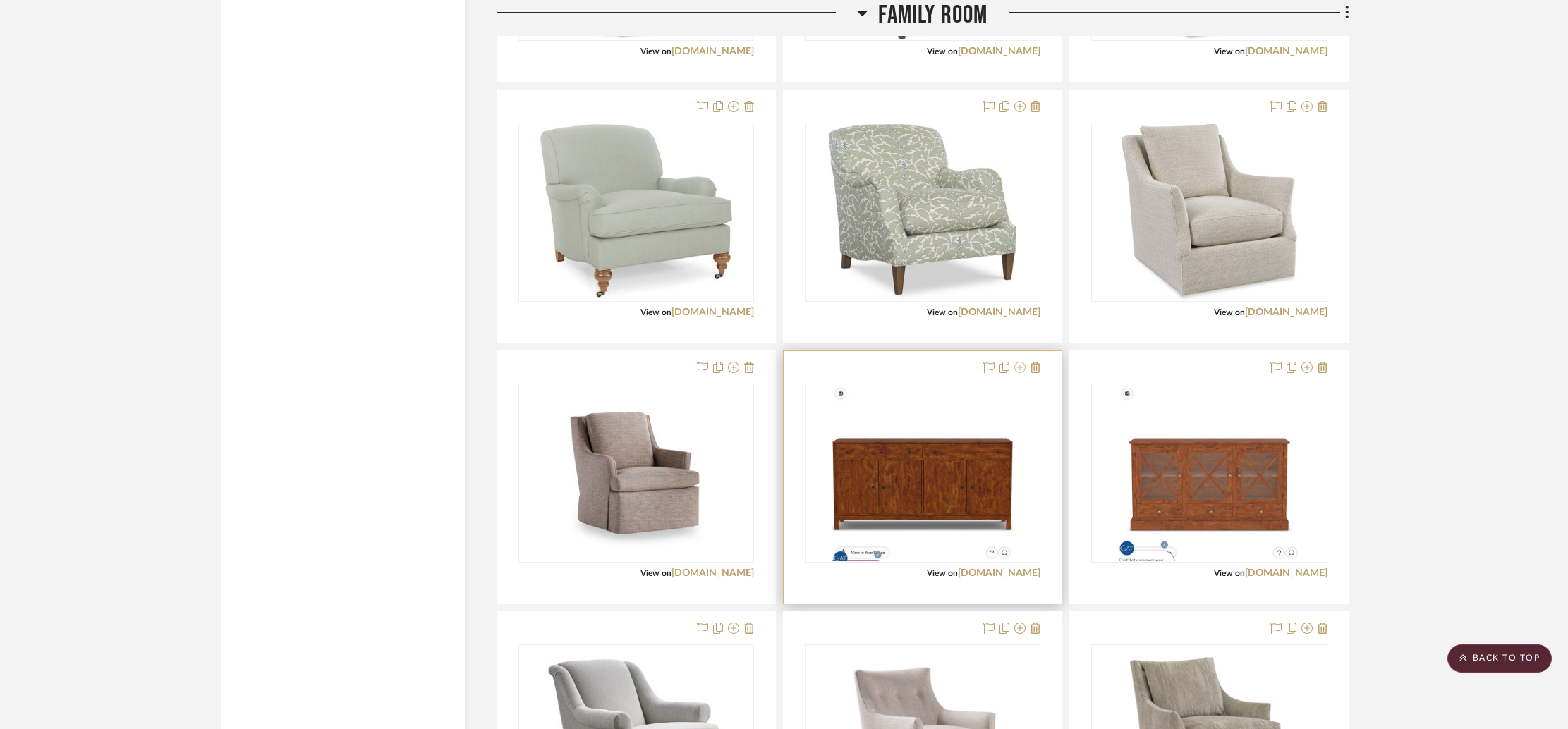
click at [1019, 367] on icon at bounding box center [1020, 367] width 12 height 12
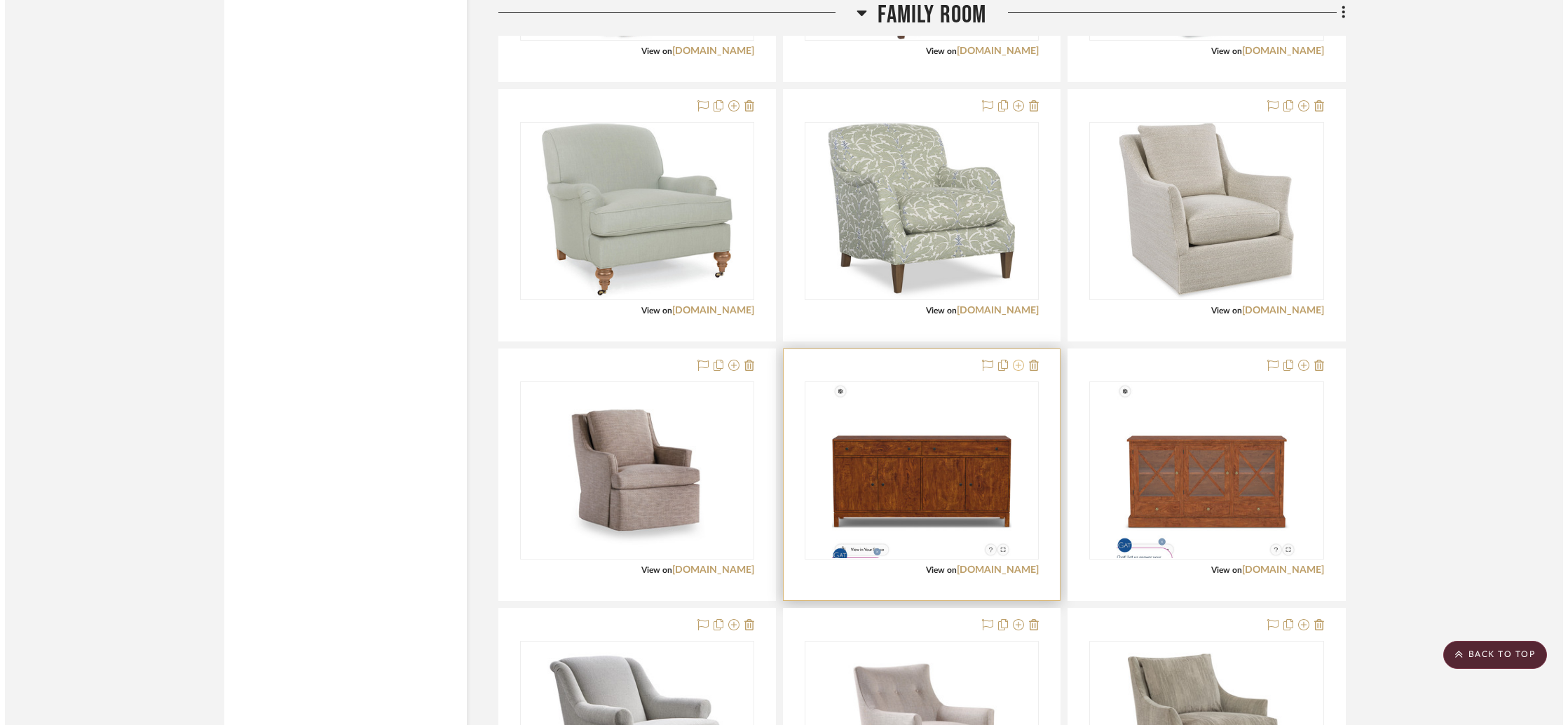
scroll to position [0, 0]
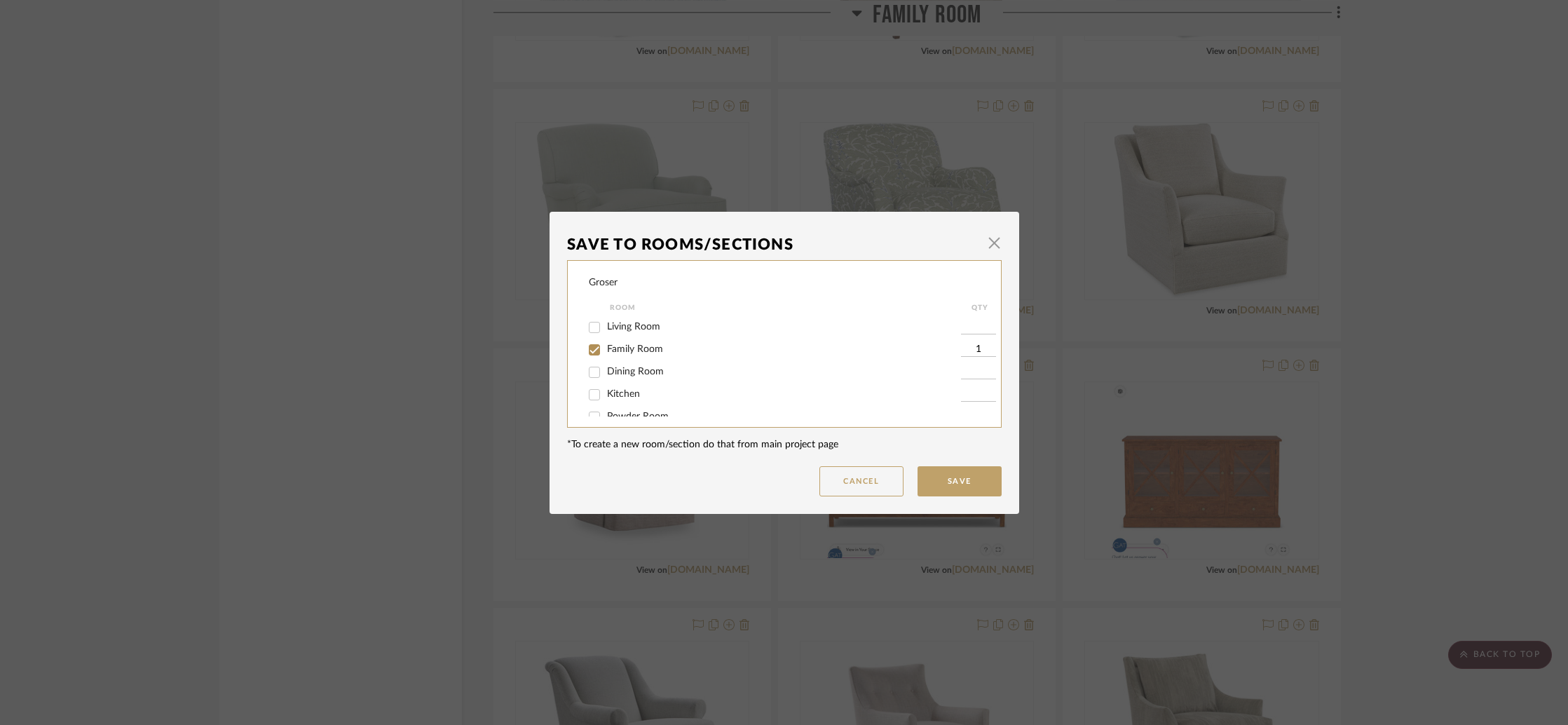
click at [645, 329] on span "Living Room" at bounding box center [634, 326] width 53 height 10
click at [605, 329] on input "Living Room" at bounding box center [594, 327] width 22 height 22
checkbox input "true"
type input "1"
click at [644, 353] on span "Family Room" at bounding box center [635, 349] width 56 height 10
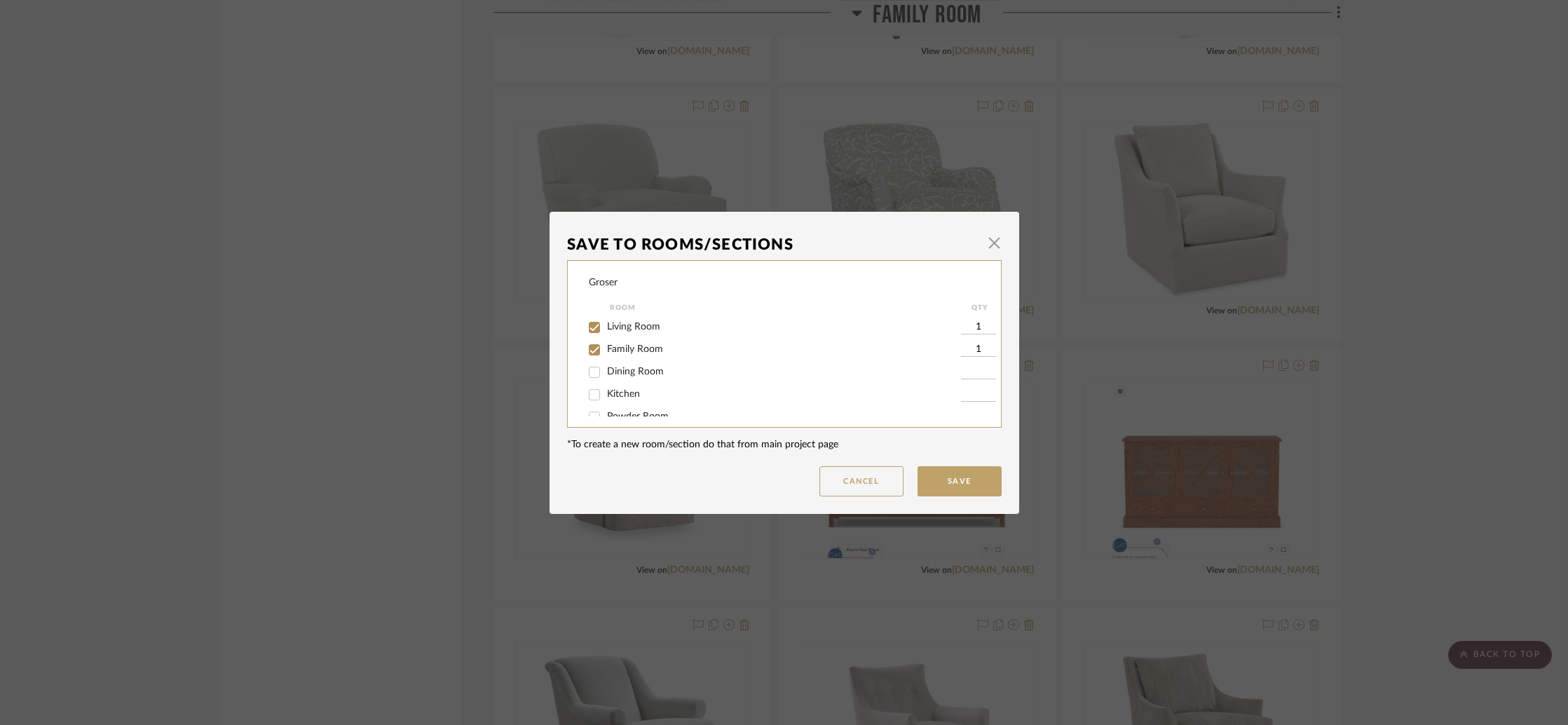
click at [605, 353] on input "Family Room" at bounding box center [594, 350] width 22 height 22
checkbox input "false"
click at [949, 480] on button "Save" at bounding box center [959, 481] width 84 height 30
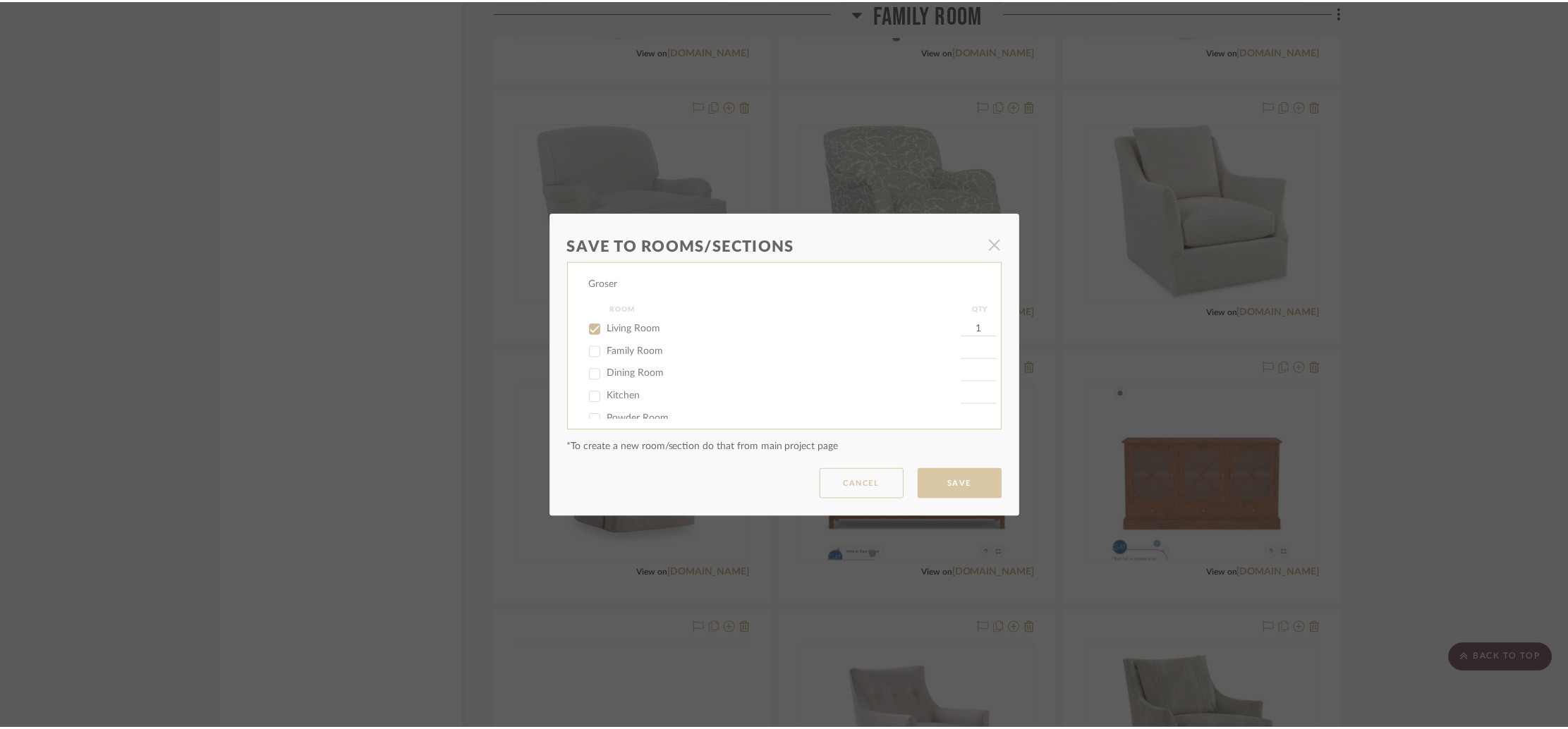
scroll to position [2762, 0]
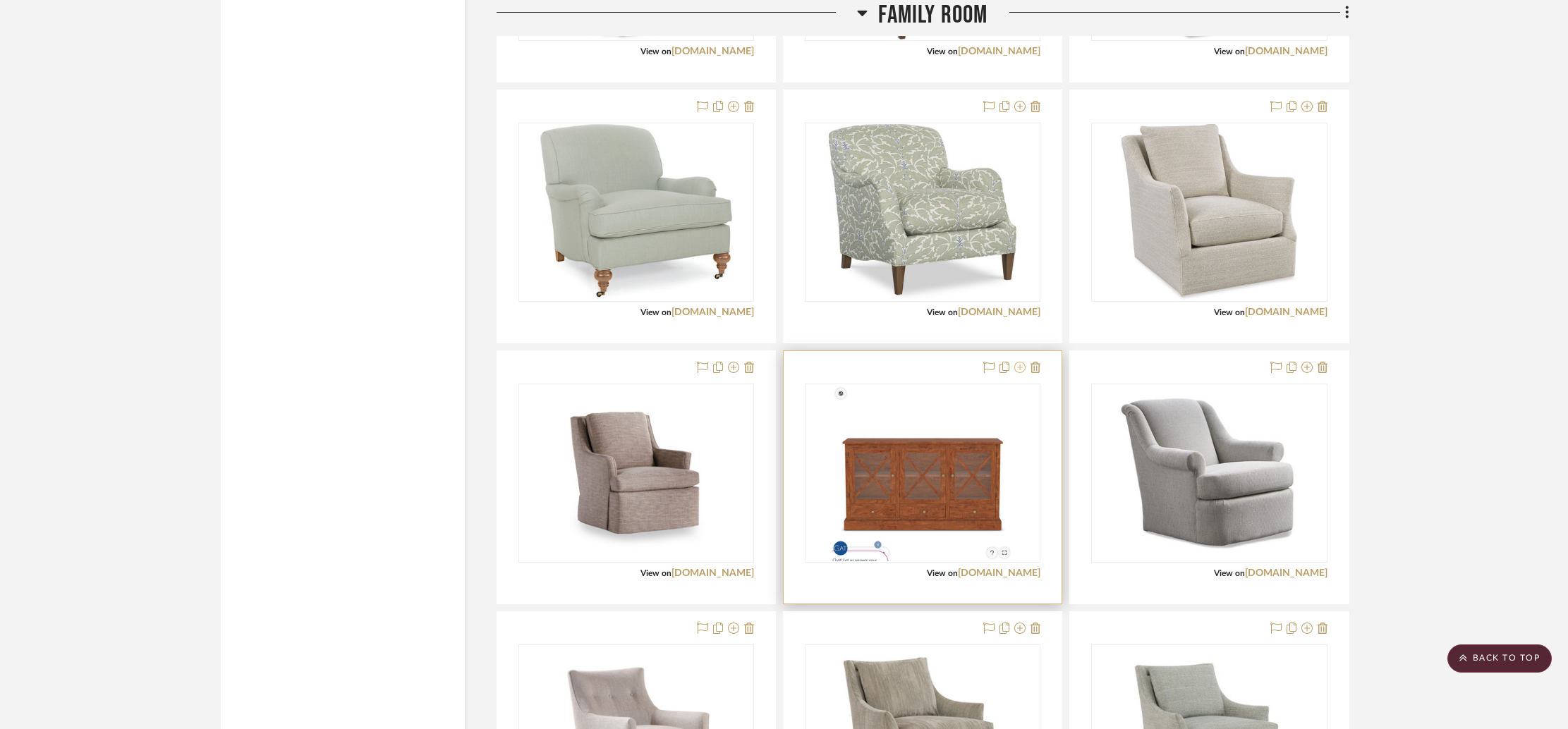
click at [1020, 368] on icon at bounding box center [1020, 367] width 12 height 12
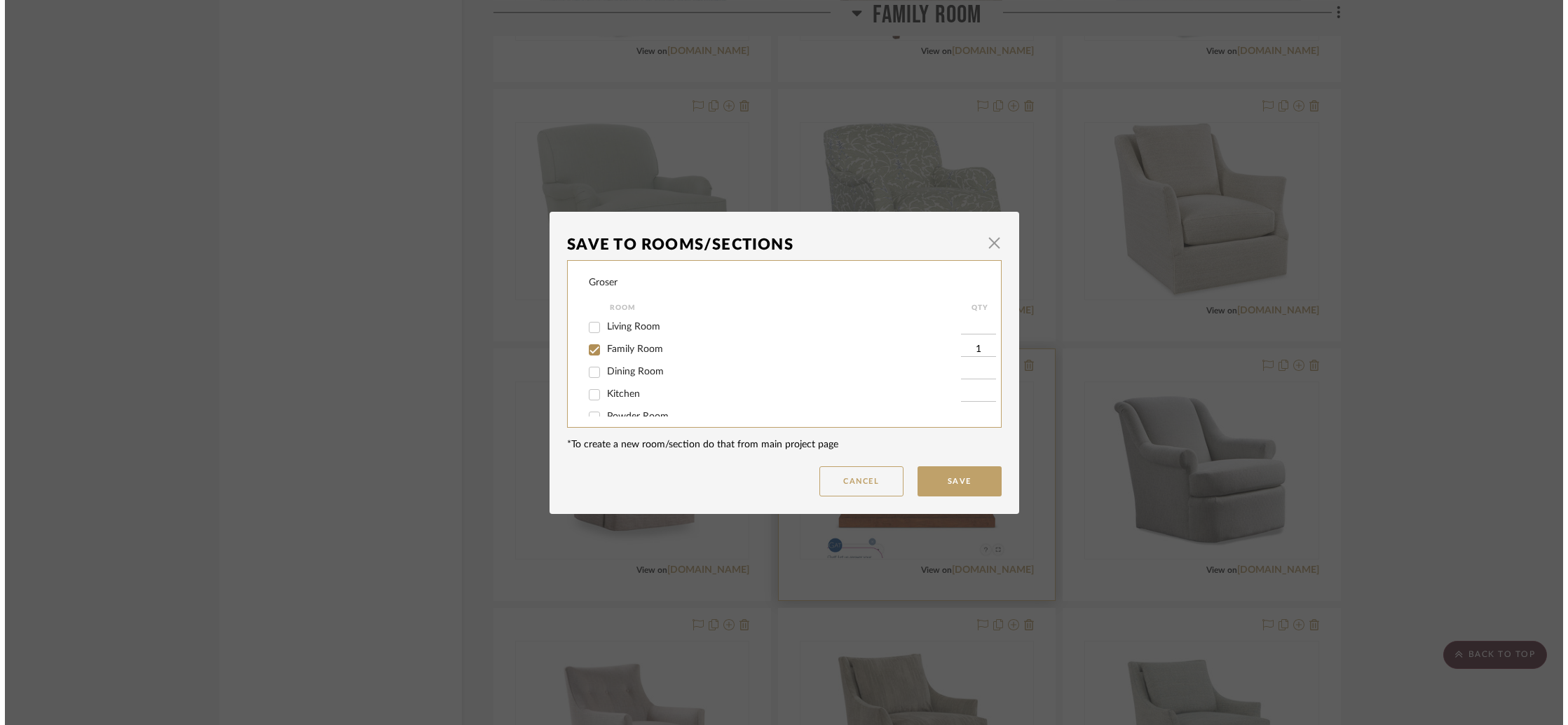
scroll to position [0, 0]
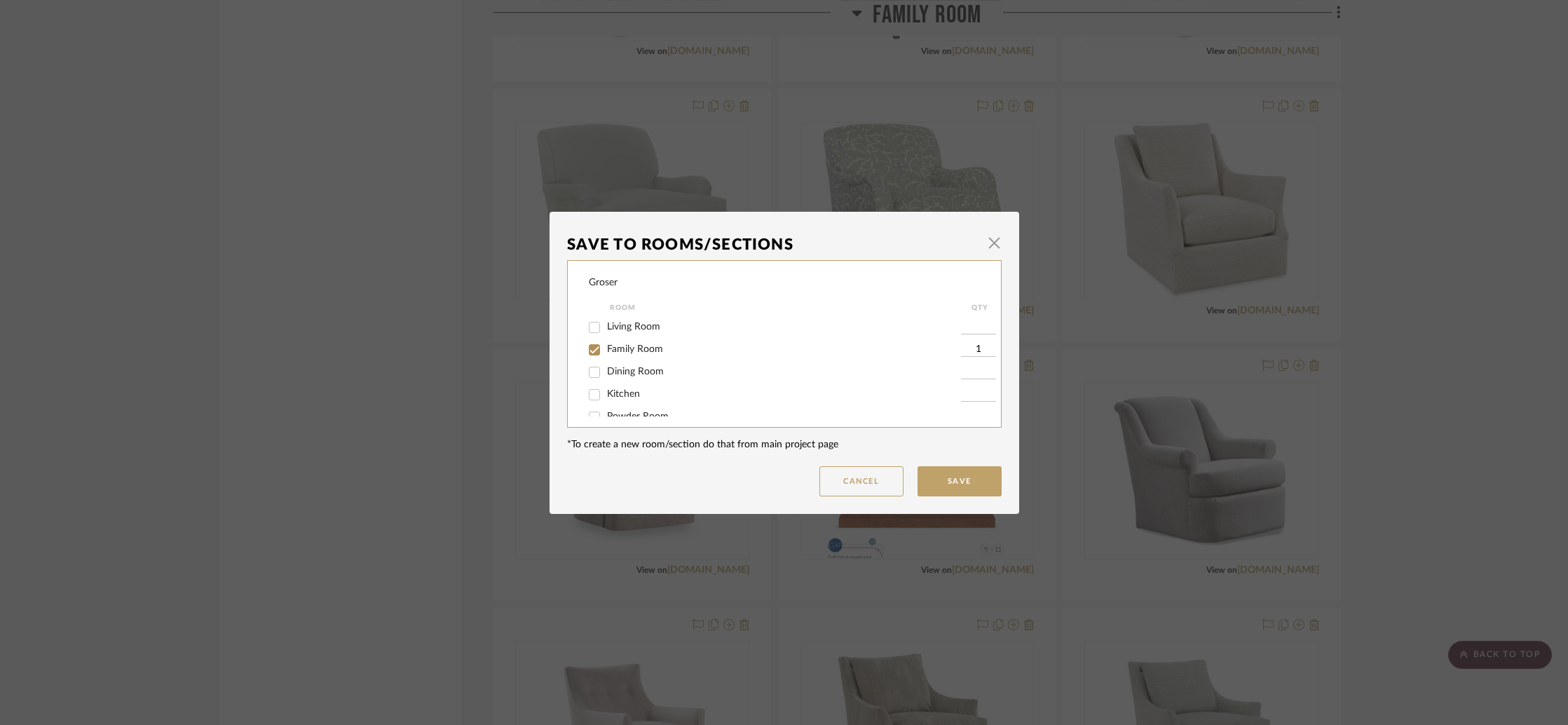
click at [614, 328] on span "Living Room" at bounding box center [634, 326] width 53 height 10
click at [605, 328] on input "Living Room" at bounding box center [594, 327] width 22 height 22
checkbox input "true"
type input "1"
drag, startPoint x: 621, startPoint y: 353, endPoint x: 643, endPoint y: 356, distance: 22.2
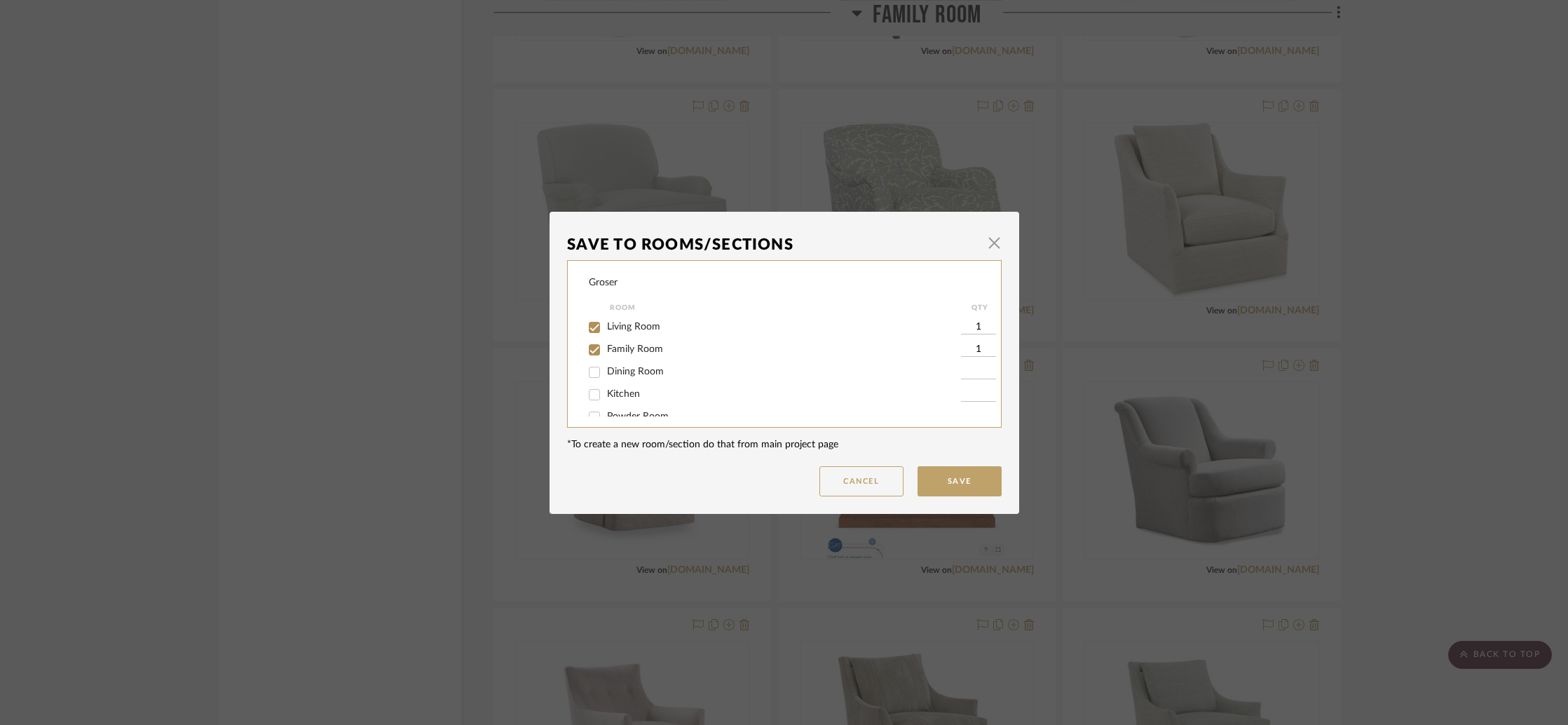
click at [621, 353] on span "Family Room" at bounding box center [635, 349] width 56 height 10
click at [605, 353] on input "Family Room" at bounding box center [594, 350] width 22 height 22
checkbox input "false"
click at [953, 476] on button "Save" at bounding box center [959, 481] width 84 height 30
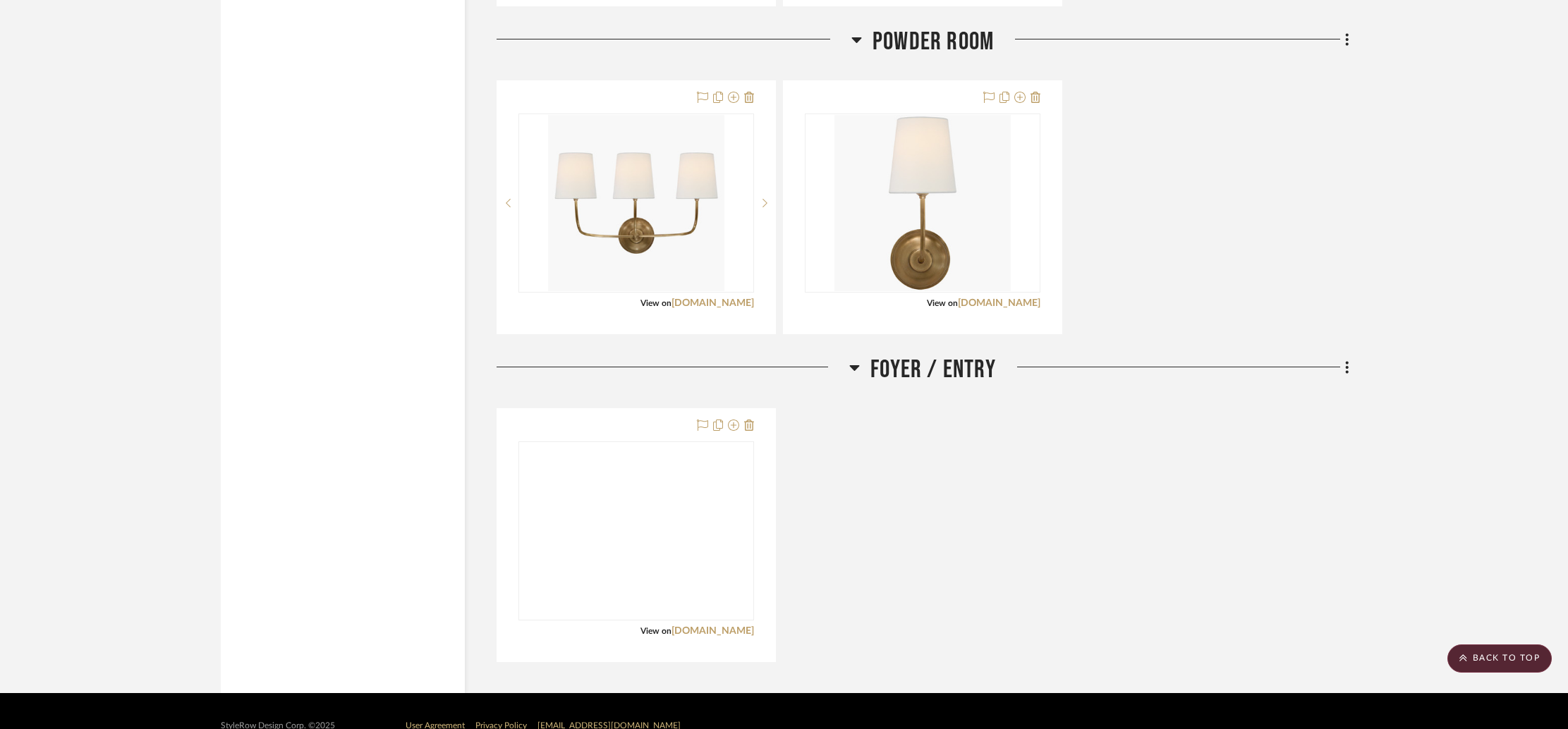
scroll to position [4615, 0]
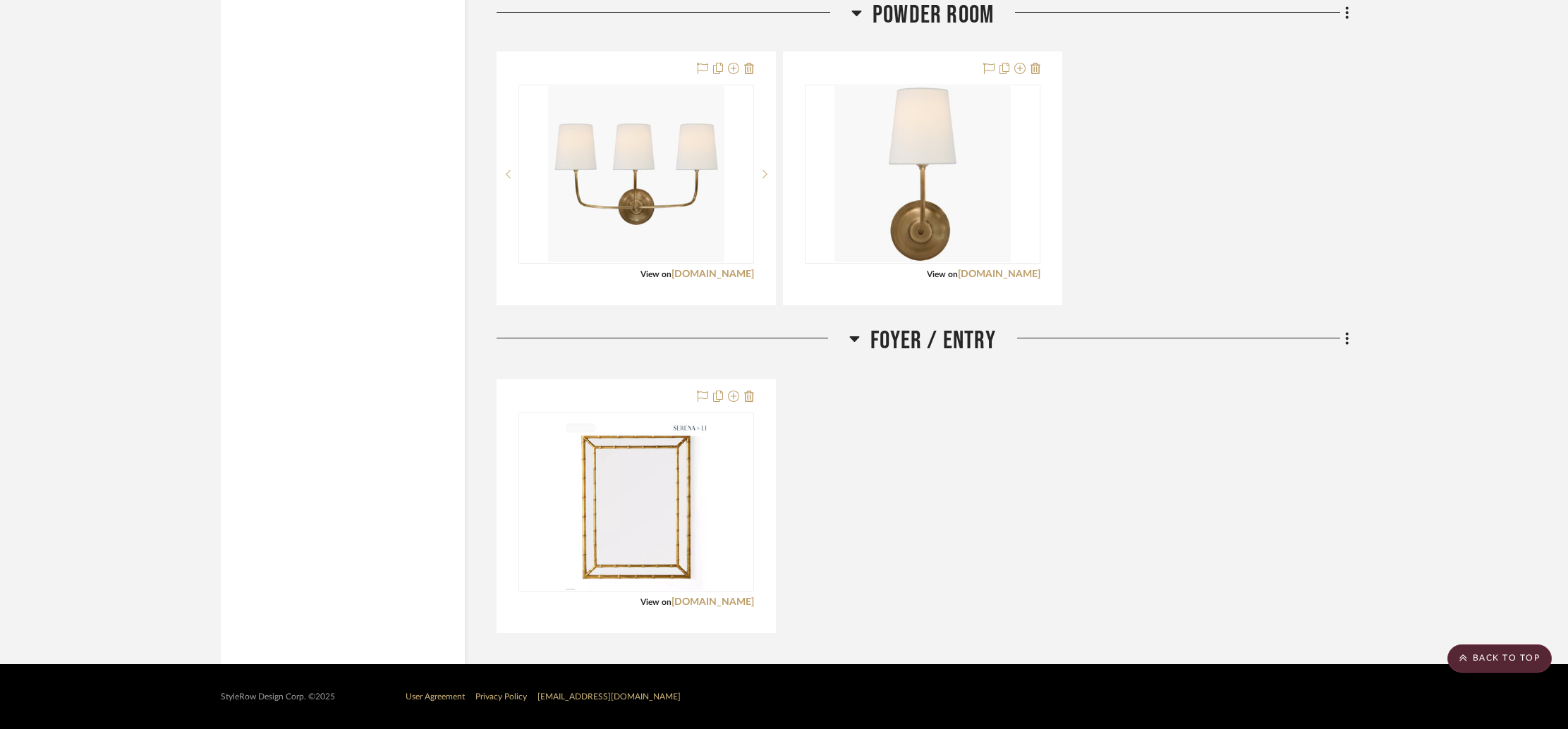
click at [963, 437] on div "Gilded Bamboo Mirror View on [DOMAIN_NAME] By [PERSON_NAME] and [PERSON_NAME] T…" at bounding box center [923, 506] width 853 height 254
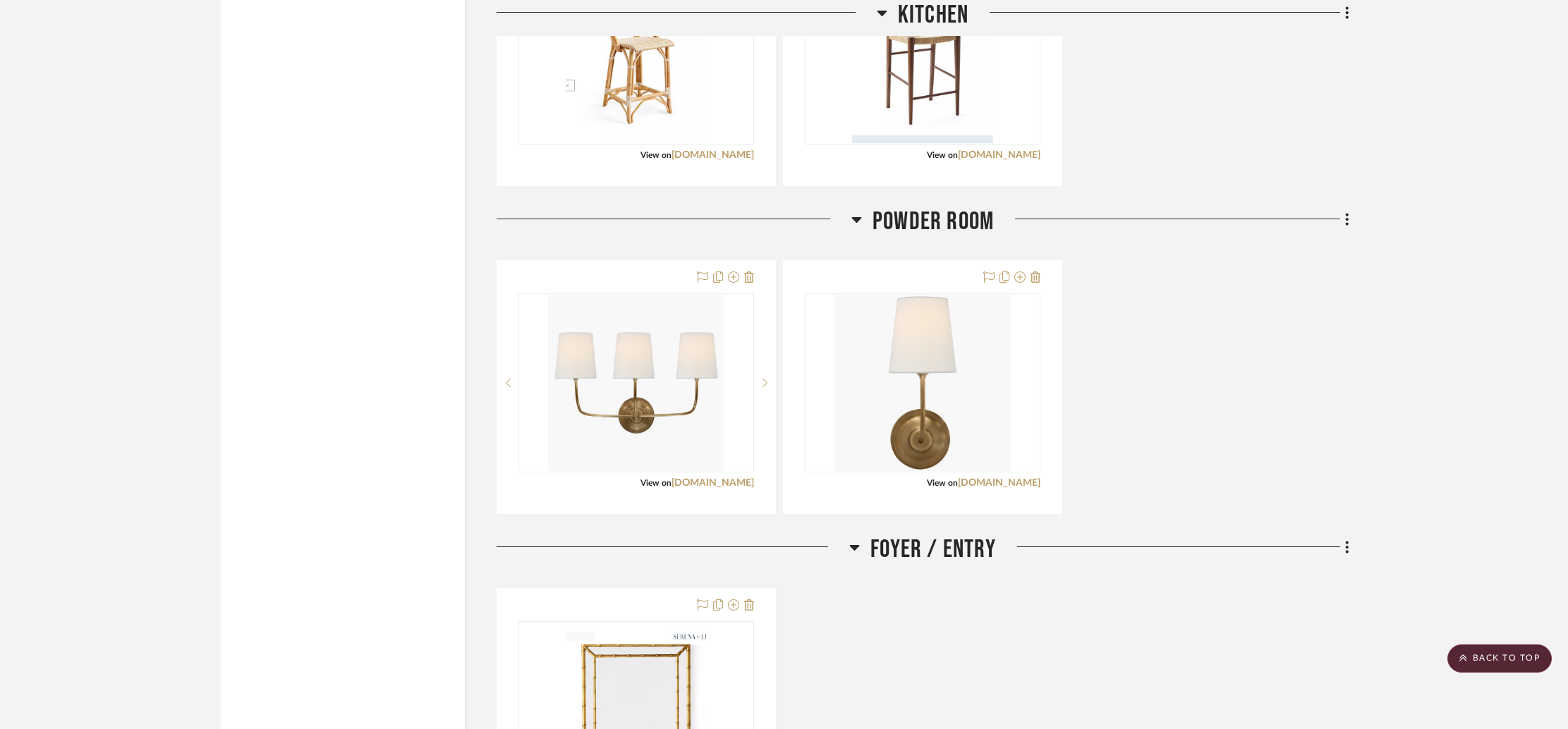
scroll to position [4397, 0]
